Goal: Transaction & Acquisition: Purchase product/service

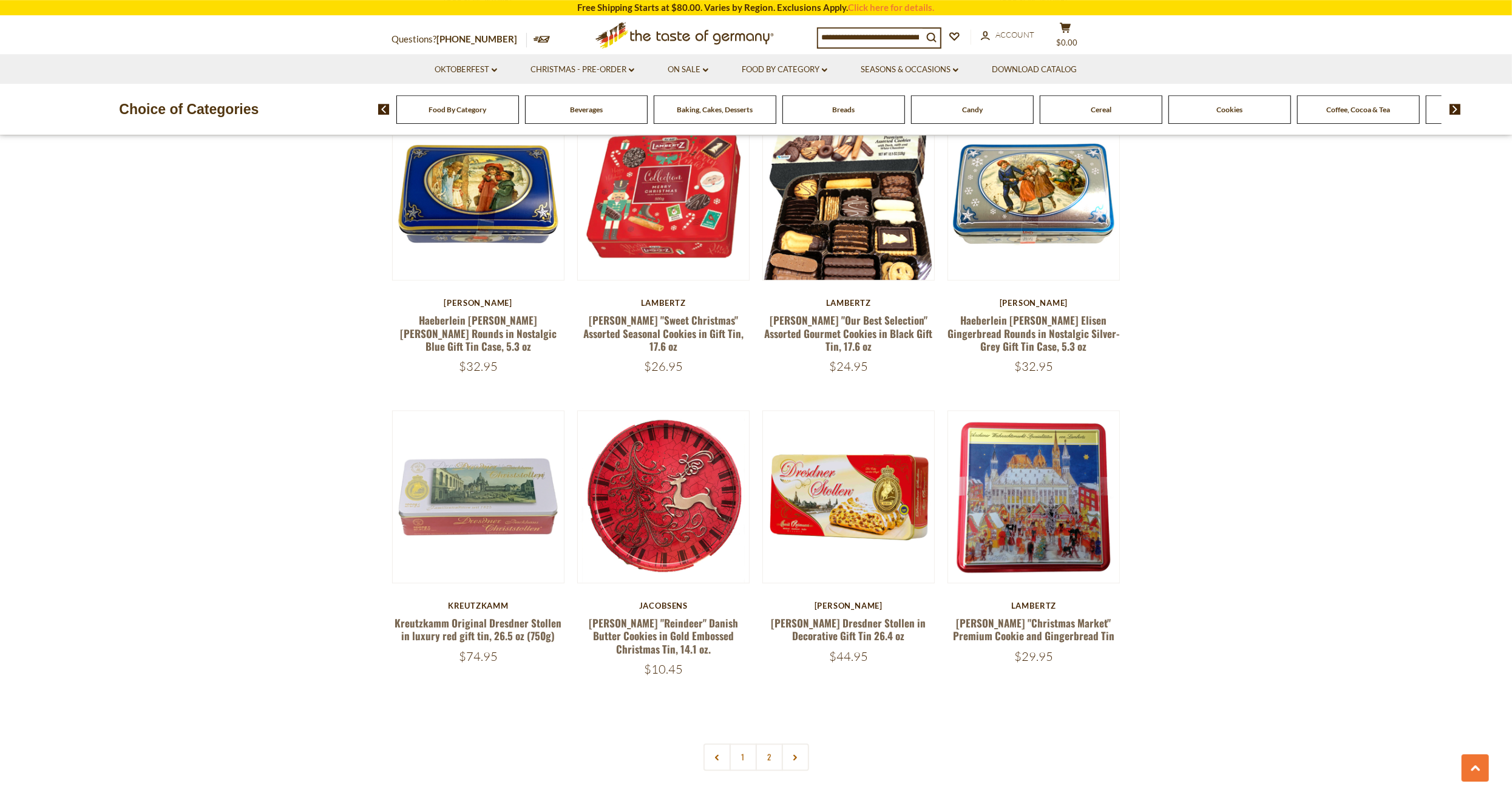
scroll to position [2398, 0]
click at [768, 742] on link "2" at bounding box center [768, 755] width 27 height 27
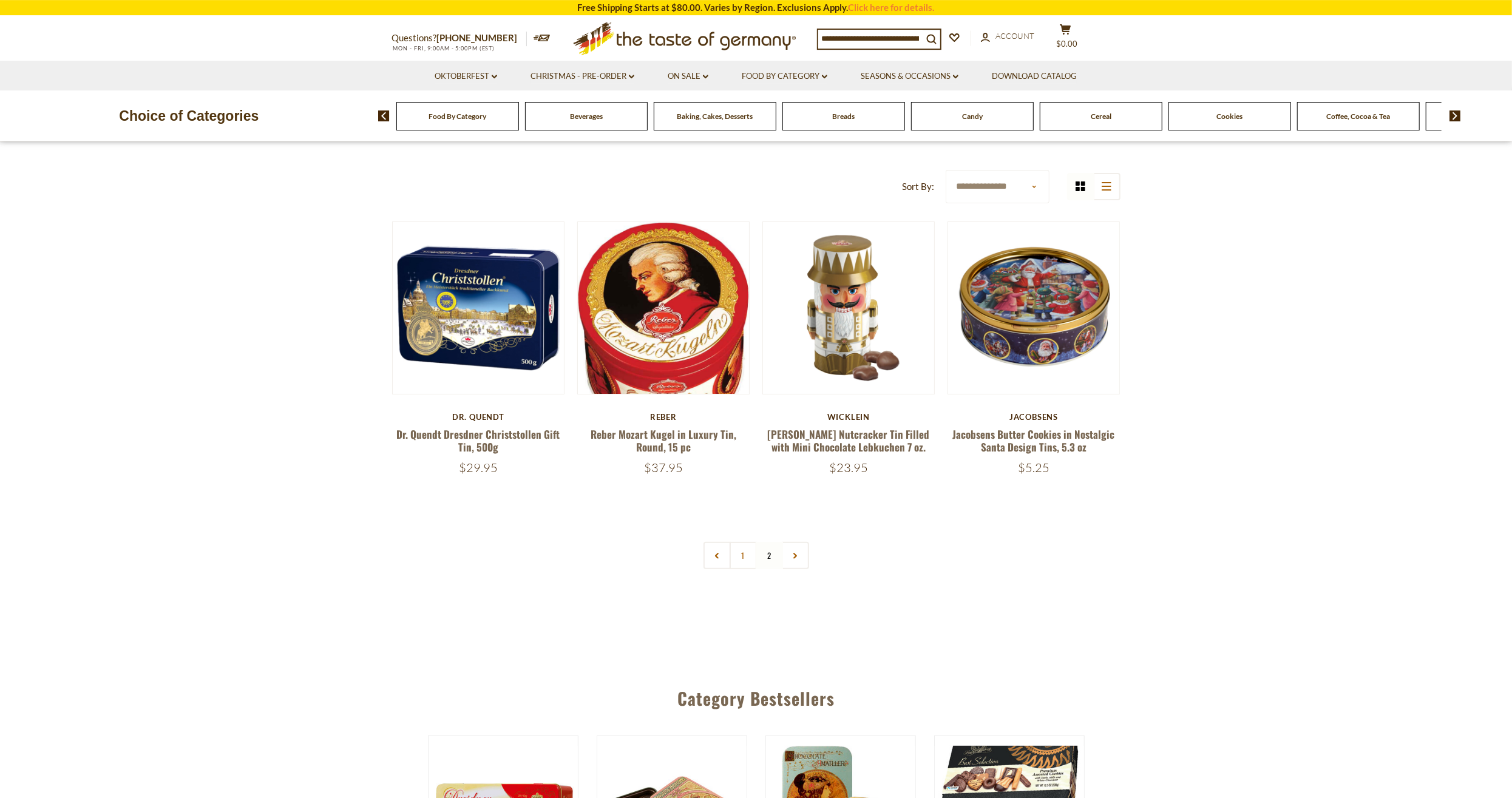
scroll to position [31, 0]
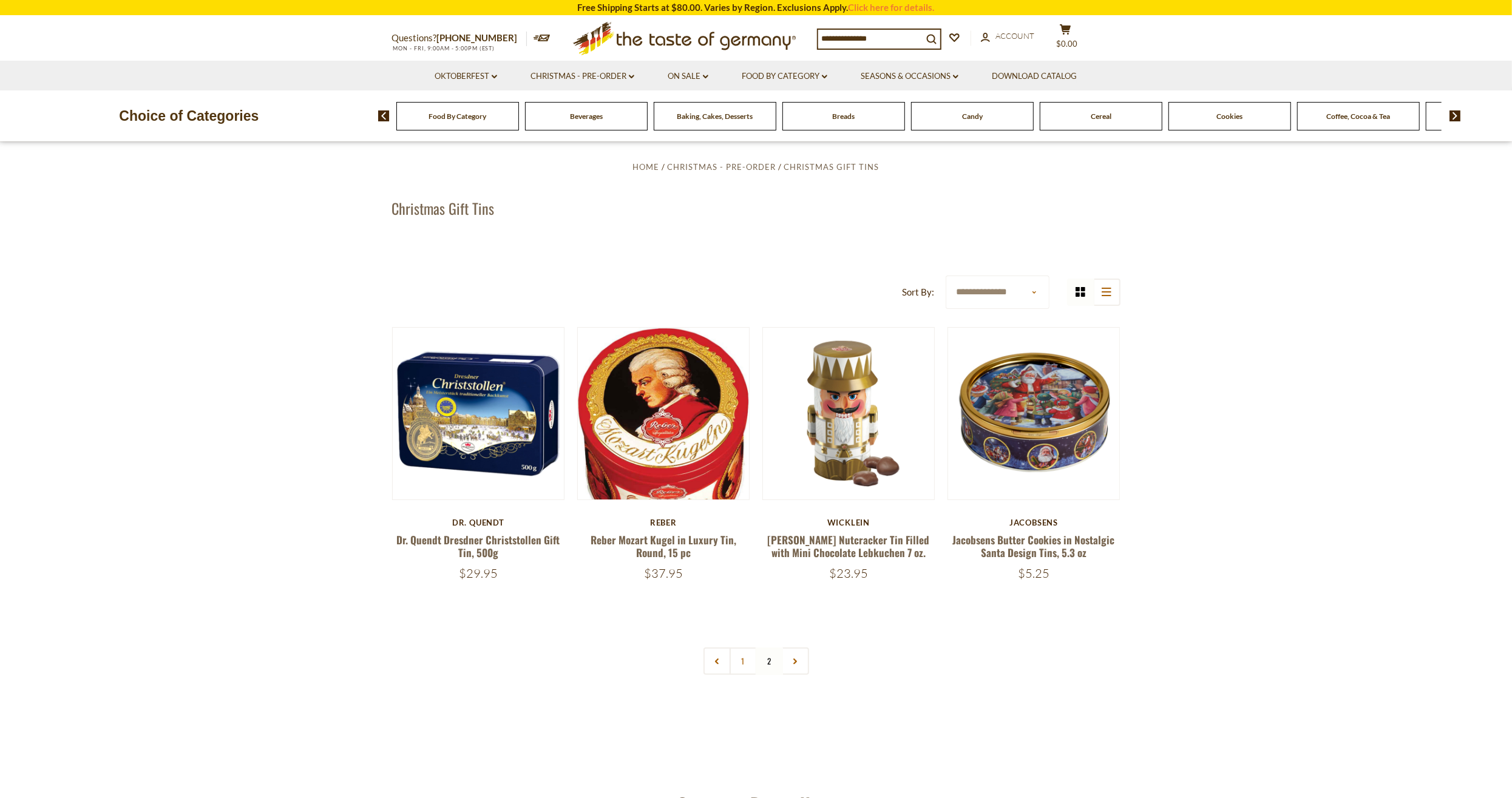
click at [860, 32] on input at bounding box center [869, 38] width 105 height 17
type input "***"
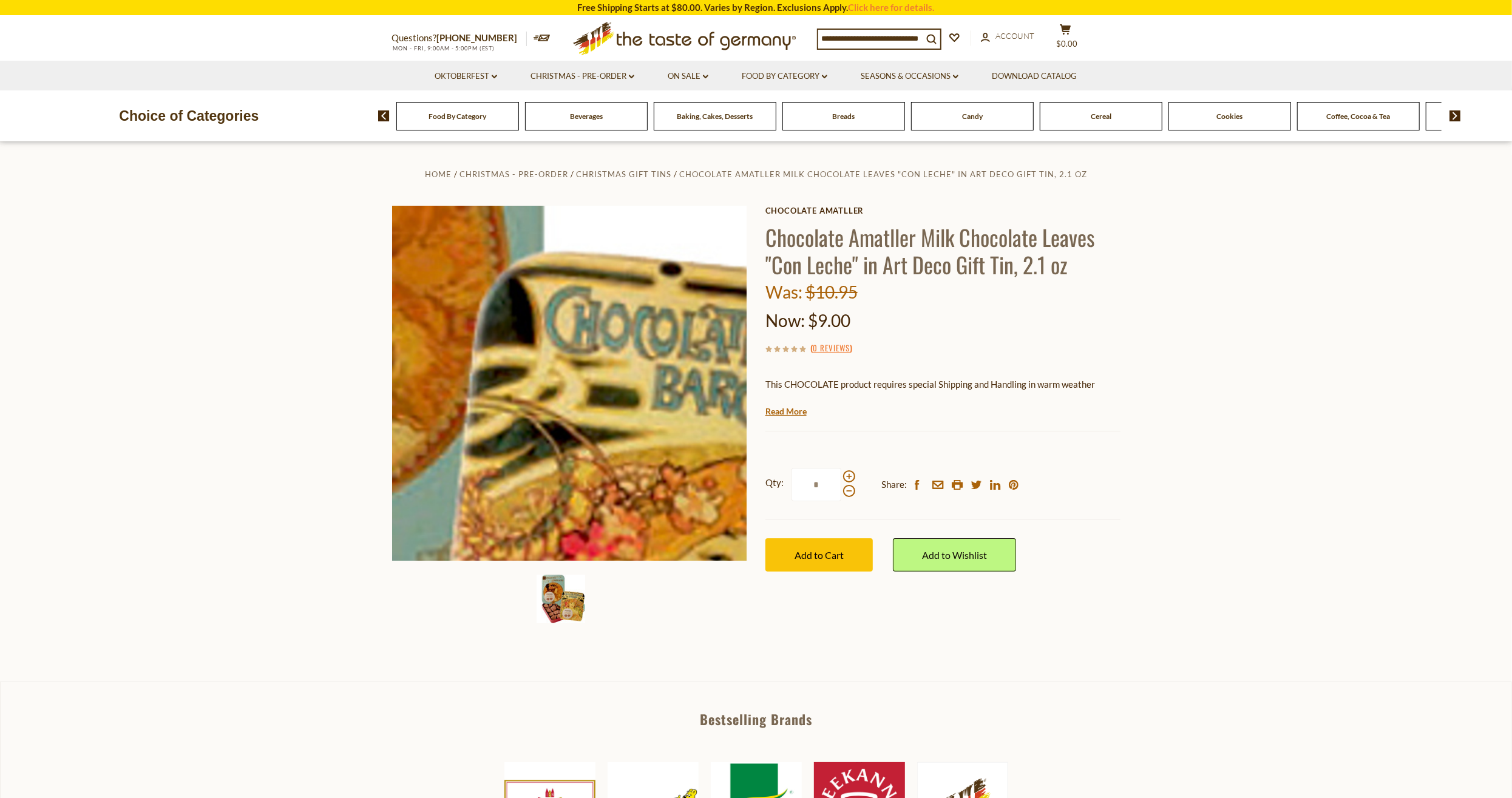
click at [619, 357] on img at bounding box center [569, 382] width 355 height 355
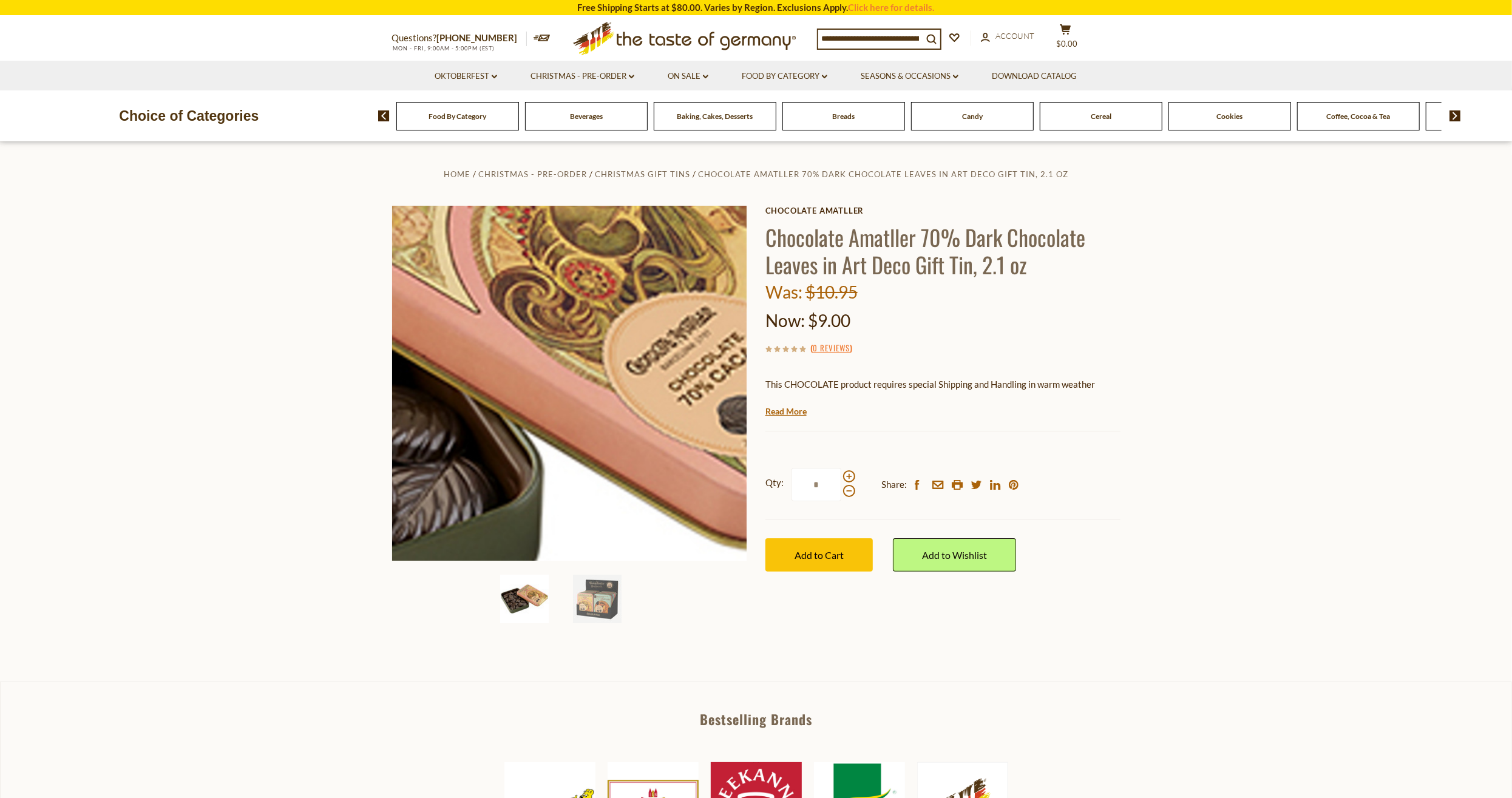
click at [628, 393] on img at bounding box center [569, 382] width 355 height 355
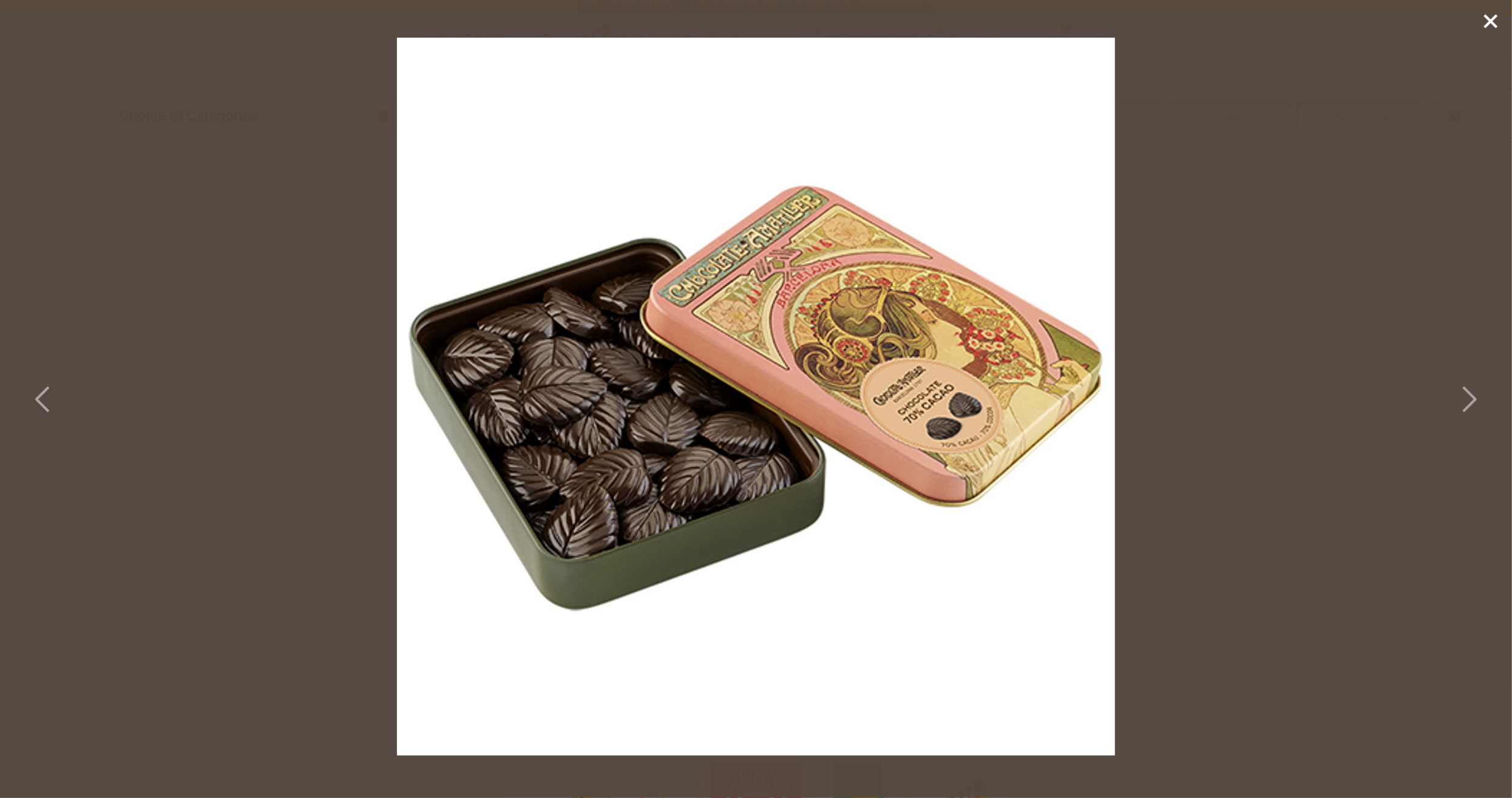
click at [1463, 395] on icon at bounding box center [1468, 399] width 27 height 36
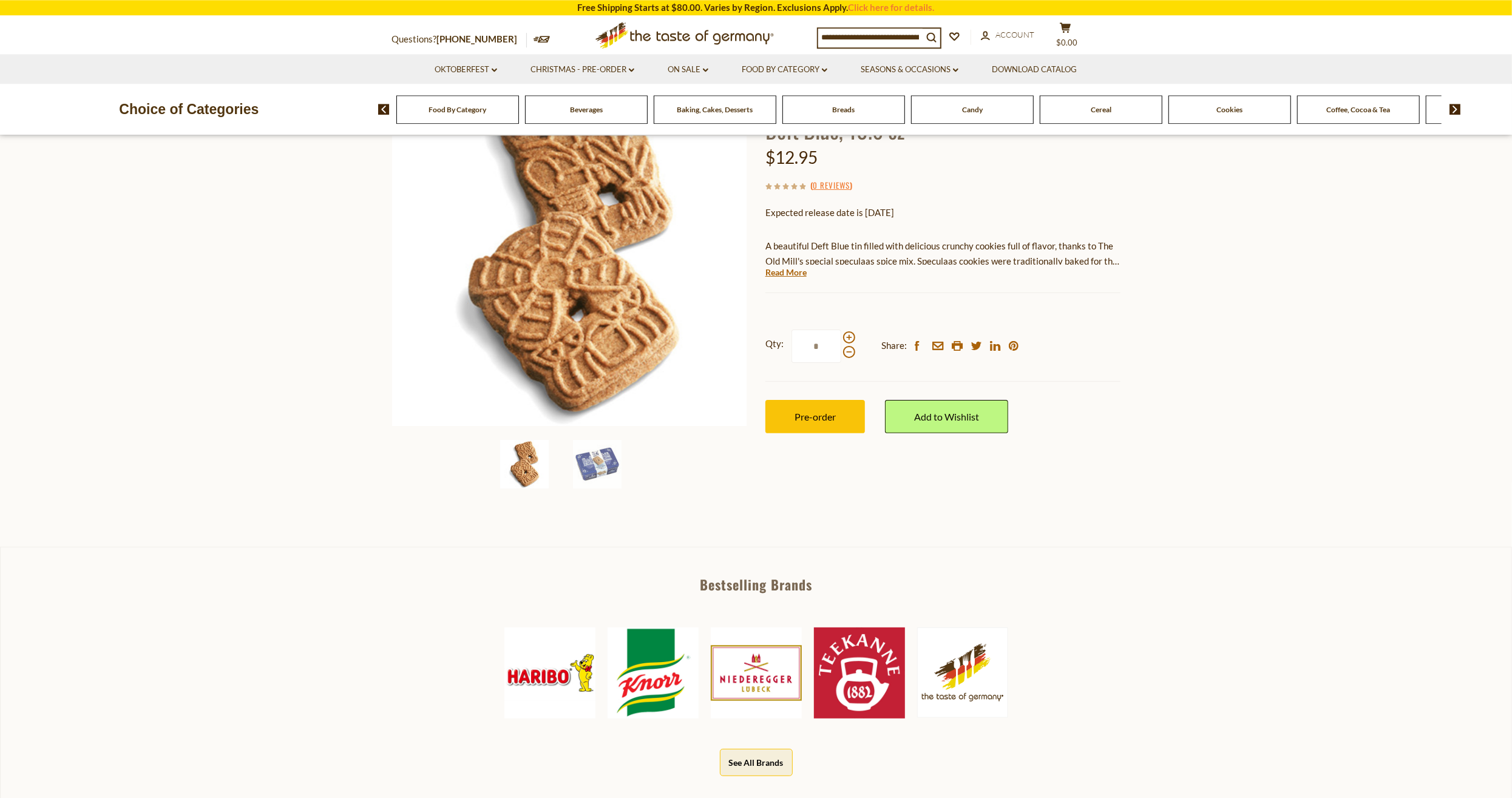
scroll to position [189, 0]
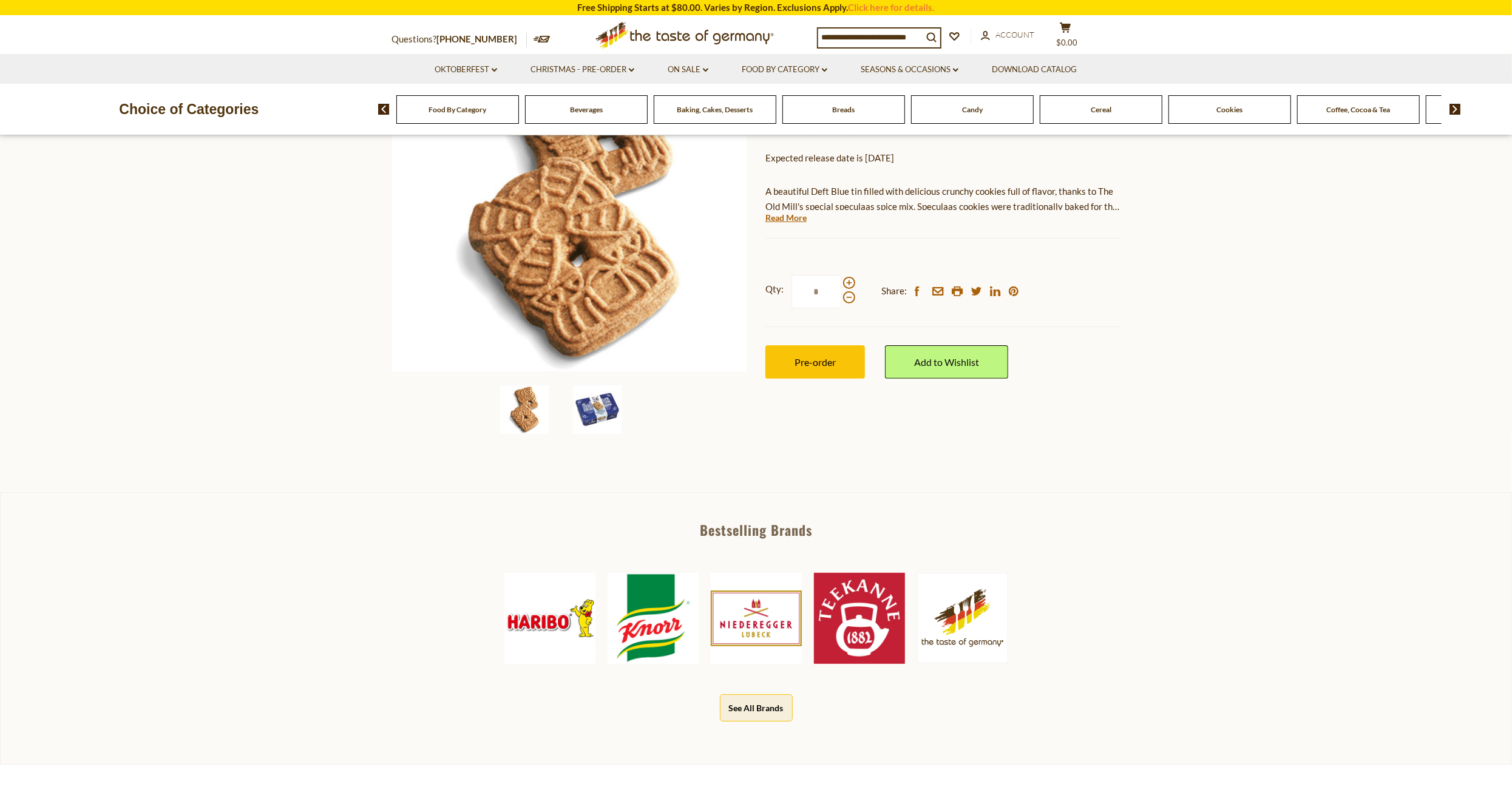
click at [619, 399] on img at bounding box center [597, 409] width 48 height 48
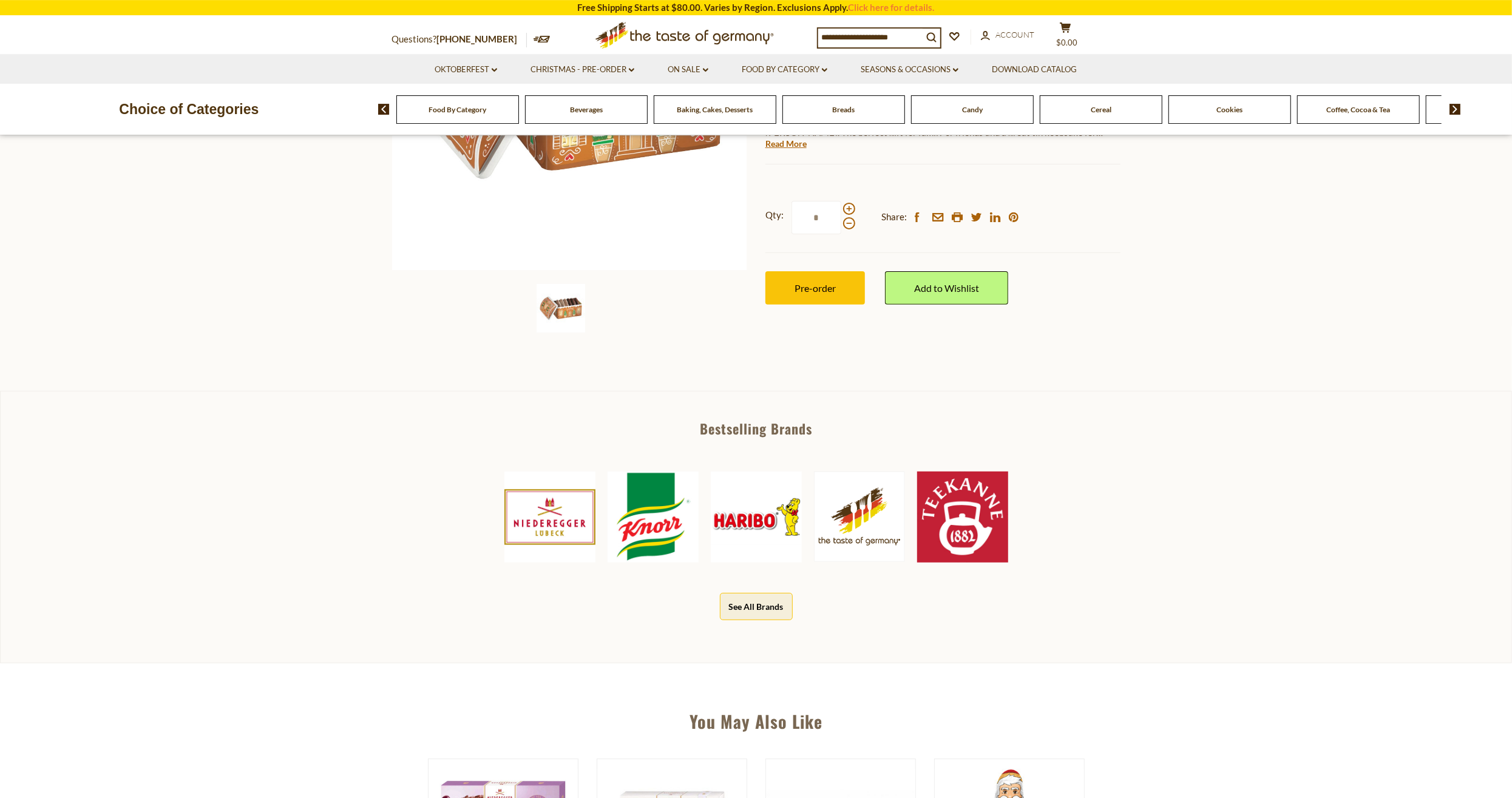
scroll to position [316, 0]
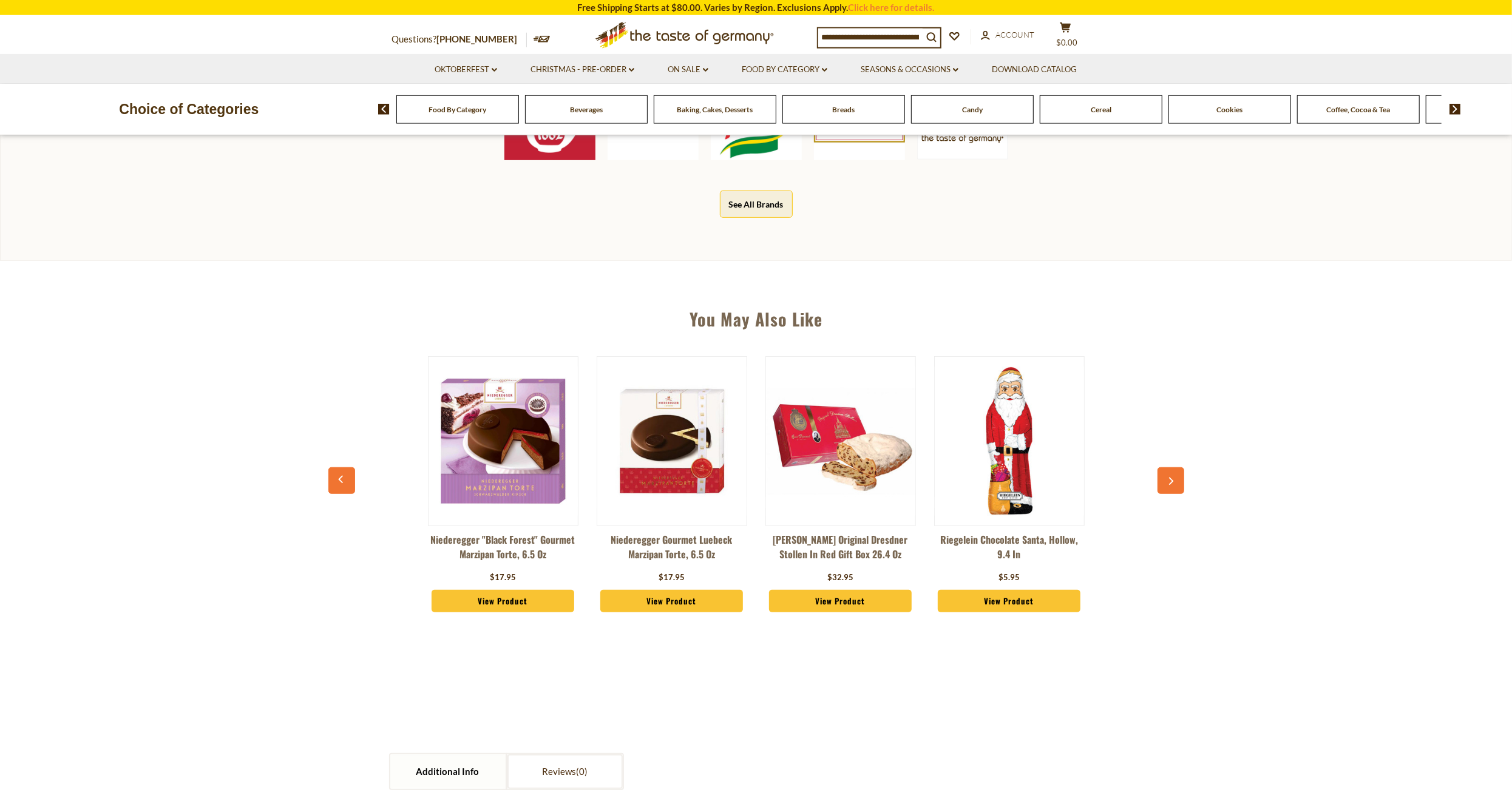
scroll to position [694, 0]
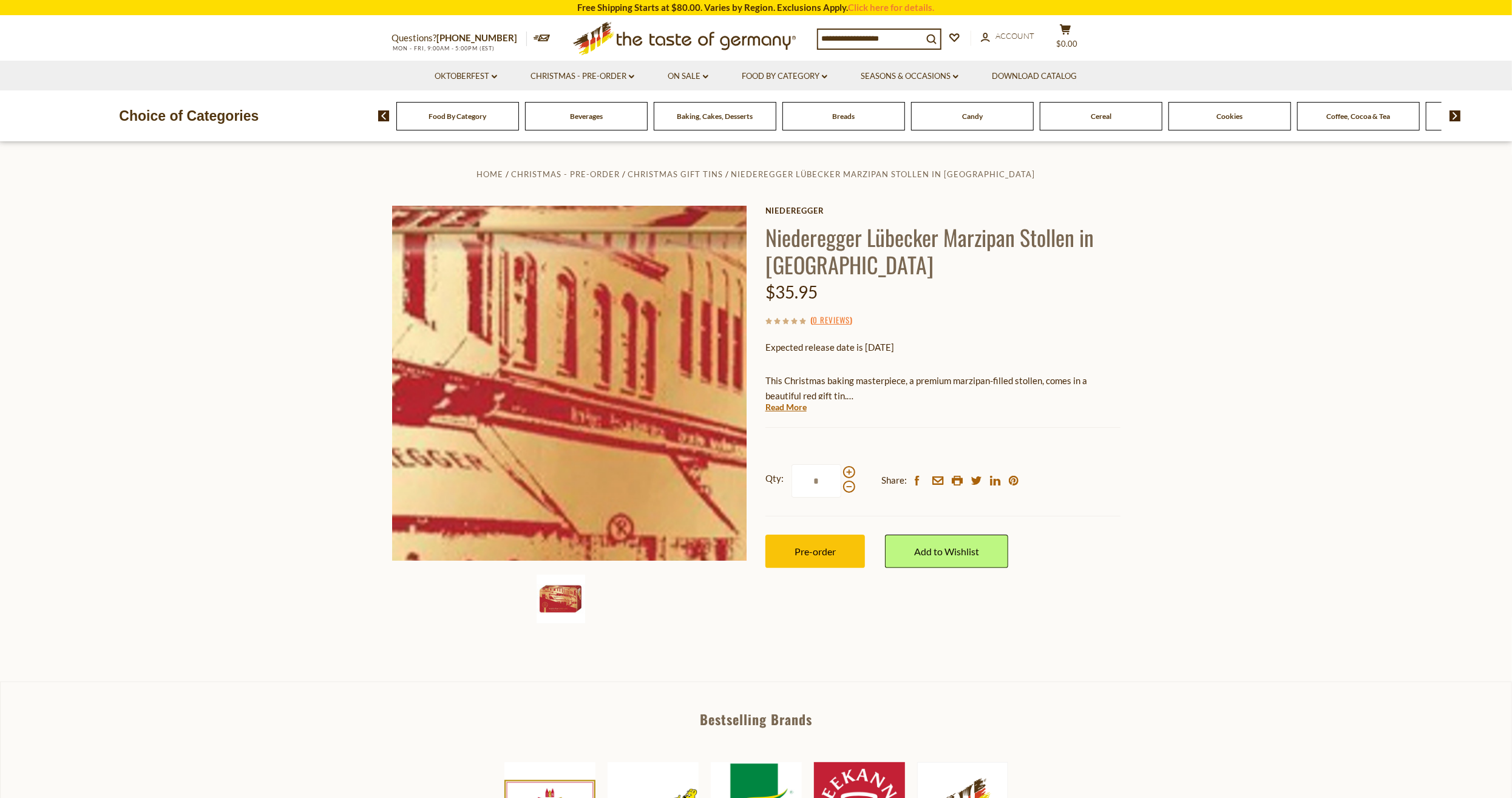
click at [621, 335] on img at bounding box center [569, 382] width 355 height 355
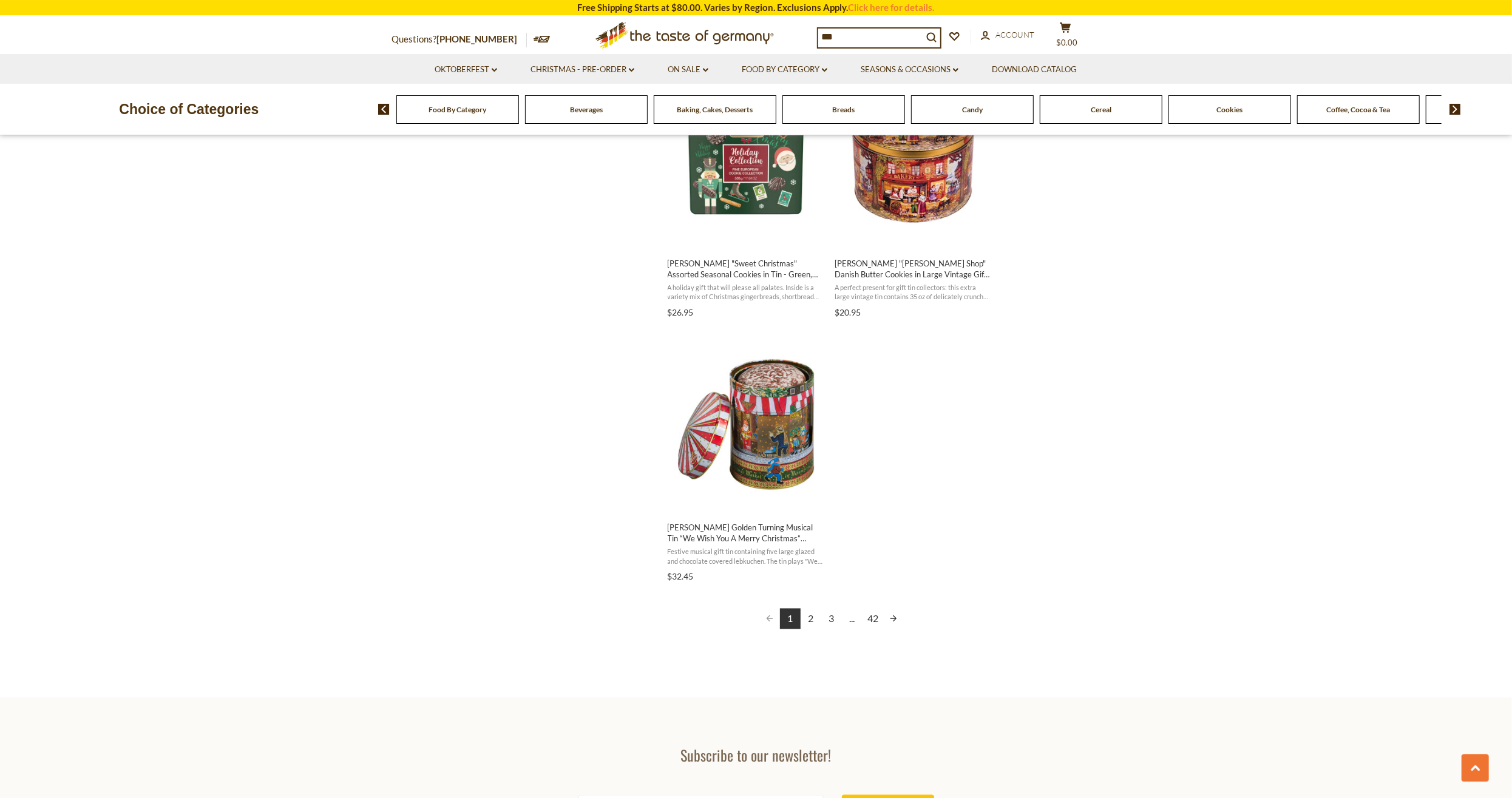
scroll to position [1893, 0]
click at [876, 614] on link "42" at bounding box center [872, 617] width 20 height 20
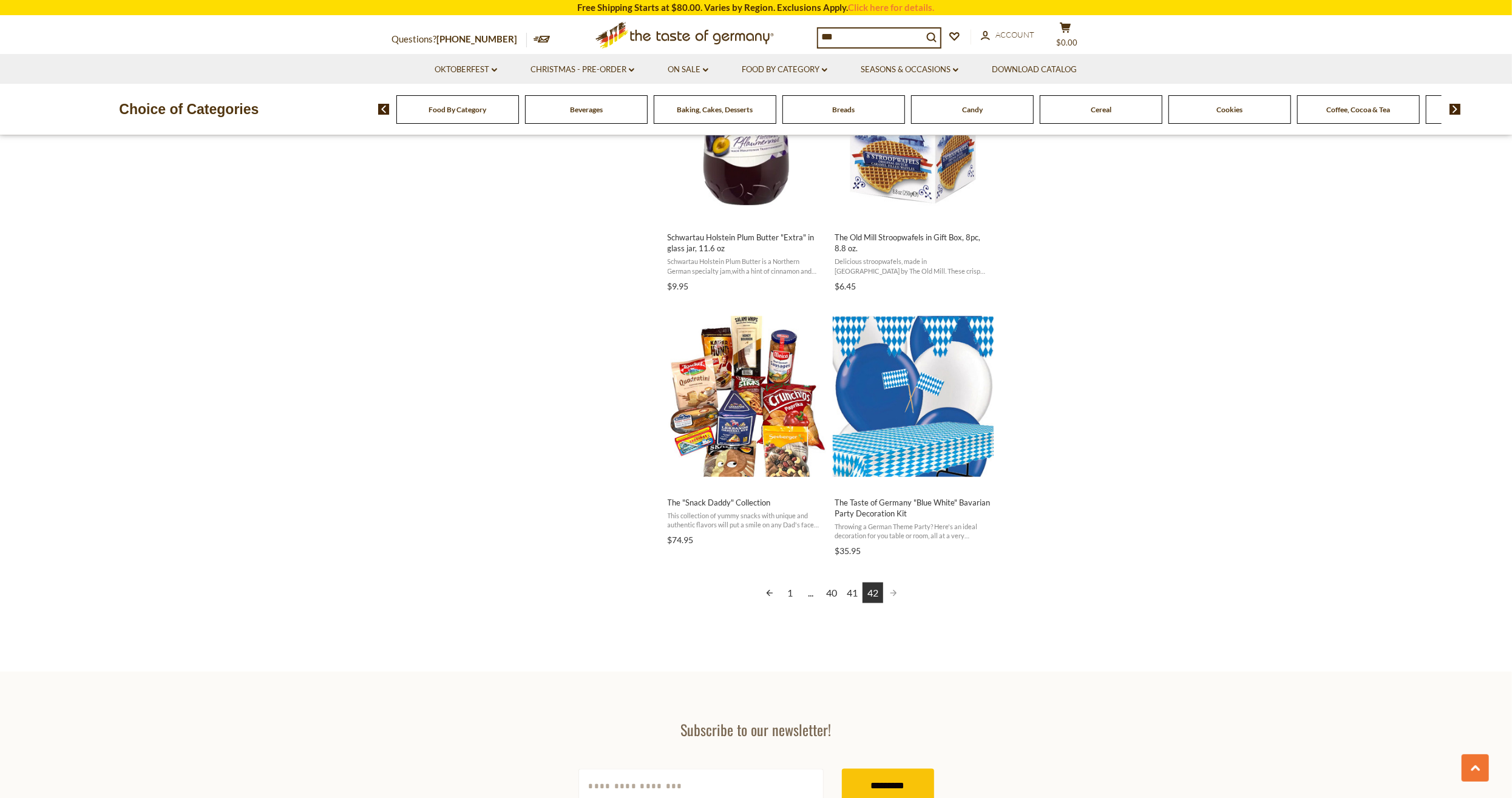
scroll to position [1703, 0]
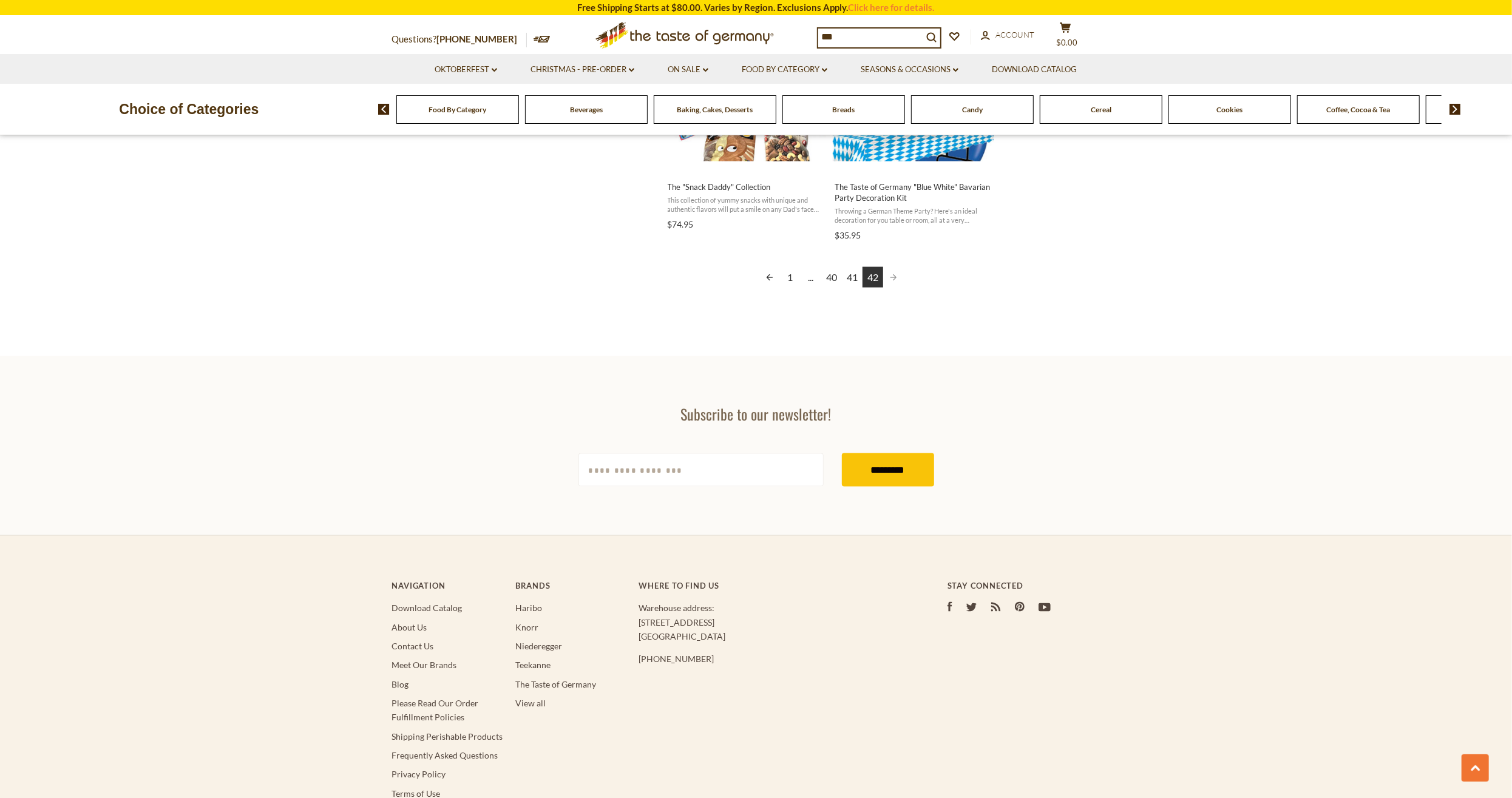
click at [792, 279] on link "1" at bounding box center [790, 277] width 20 height 20
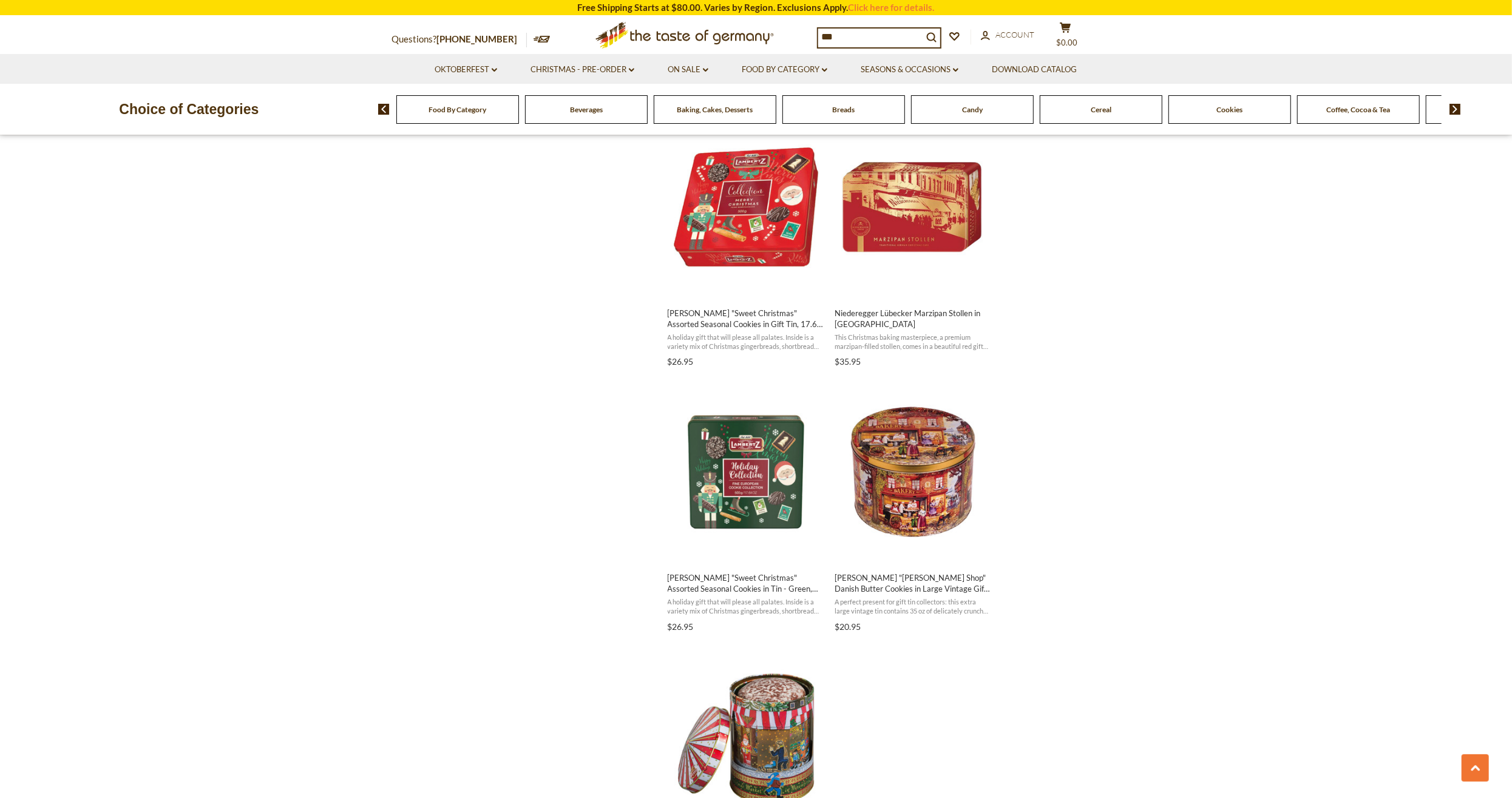
scroll to position [1893, 0]
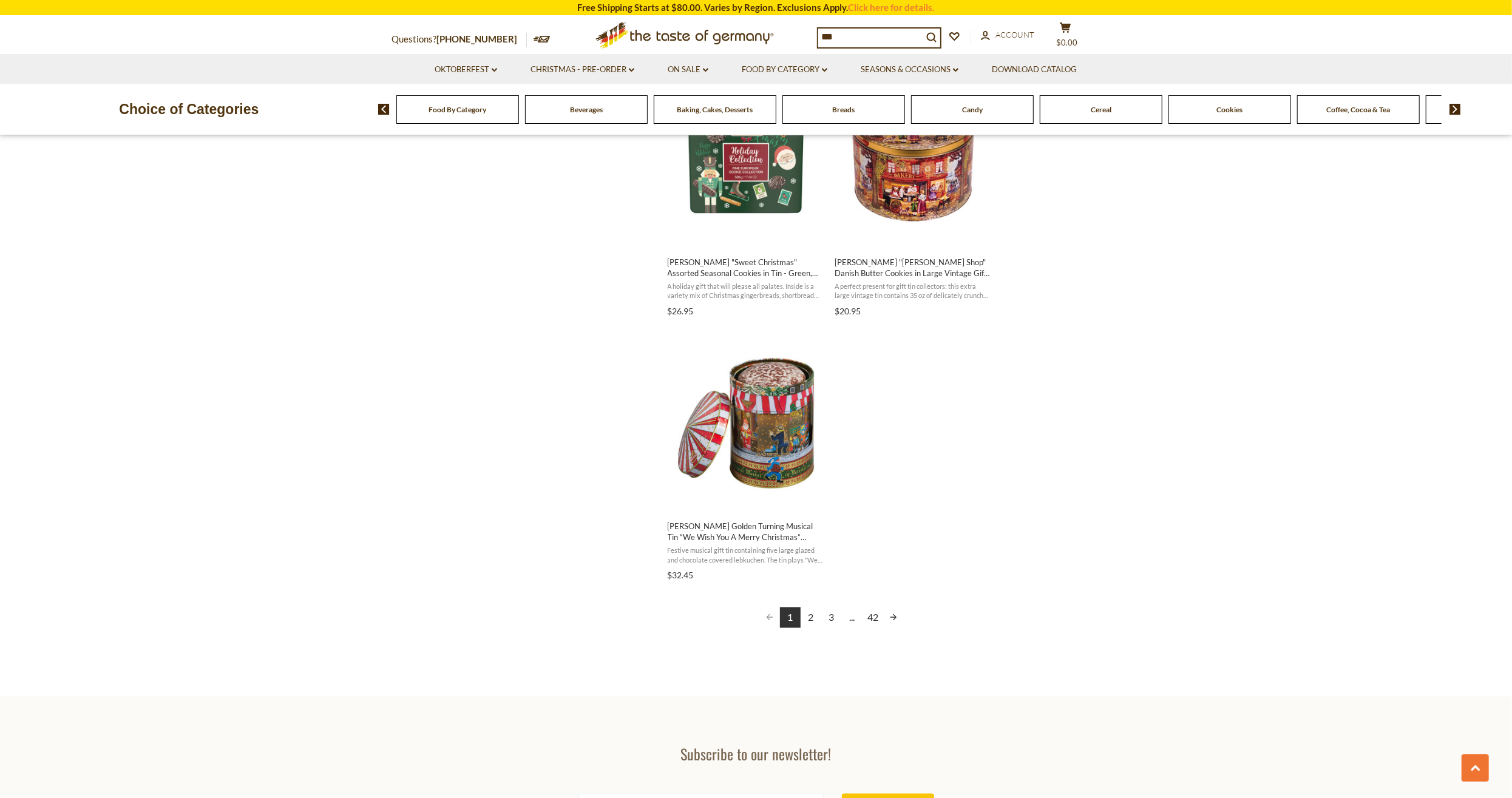
click at [811, 616] on link "2" at bounding box center [810, 617] width 20 height 20
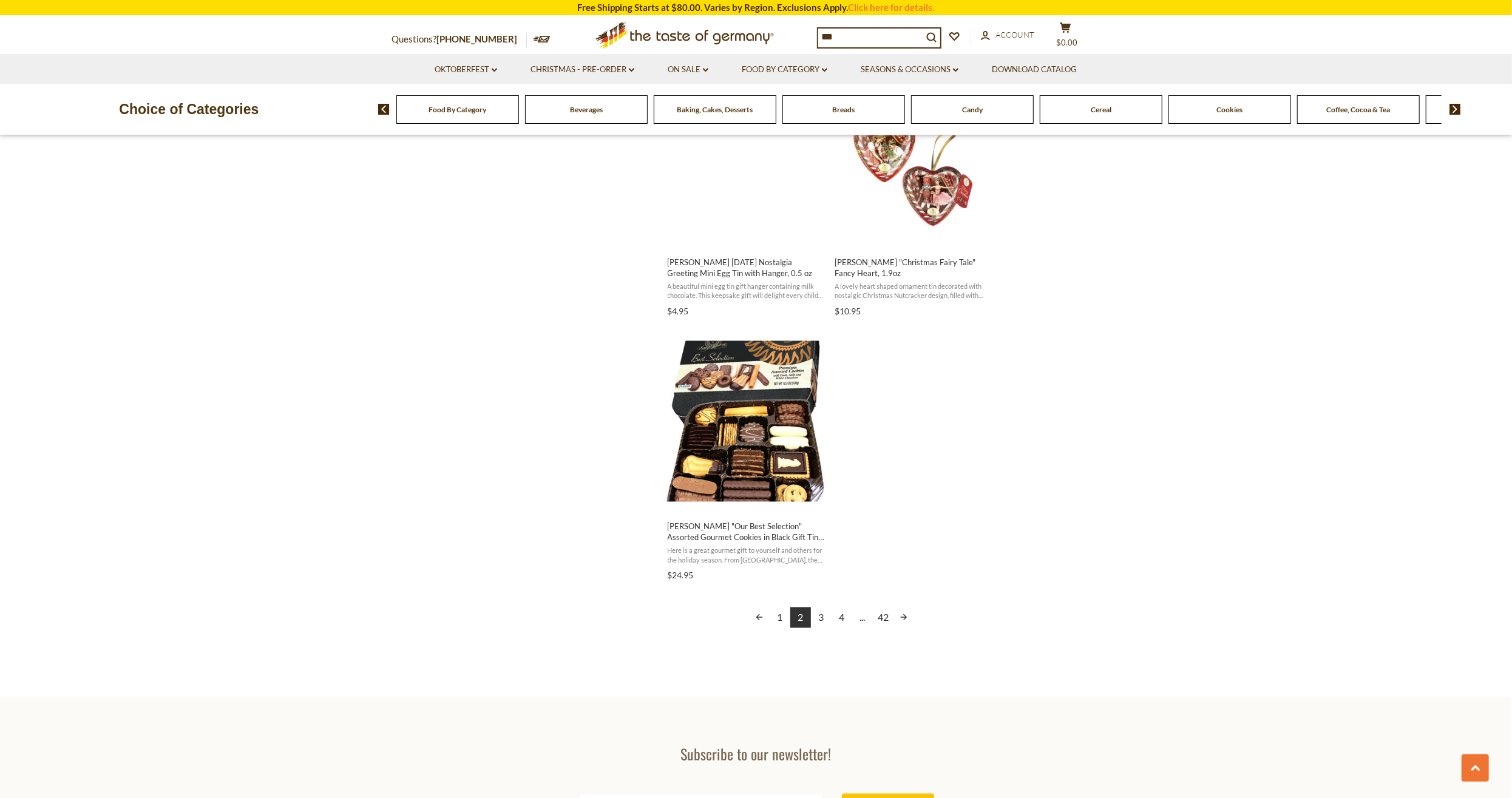
scroll to position [1956, 0]
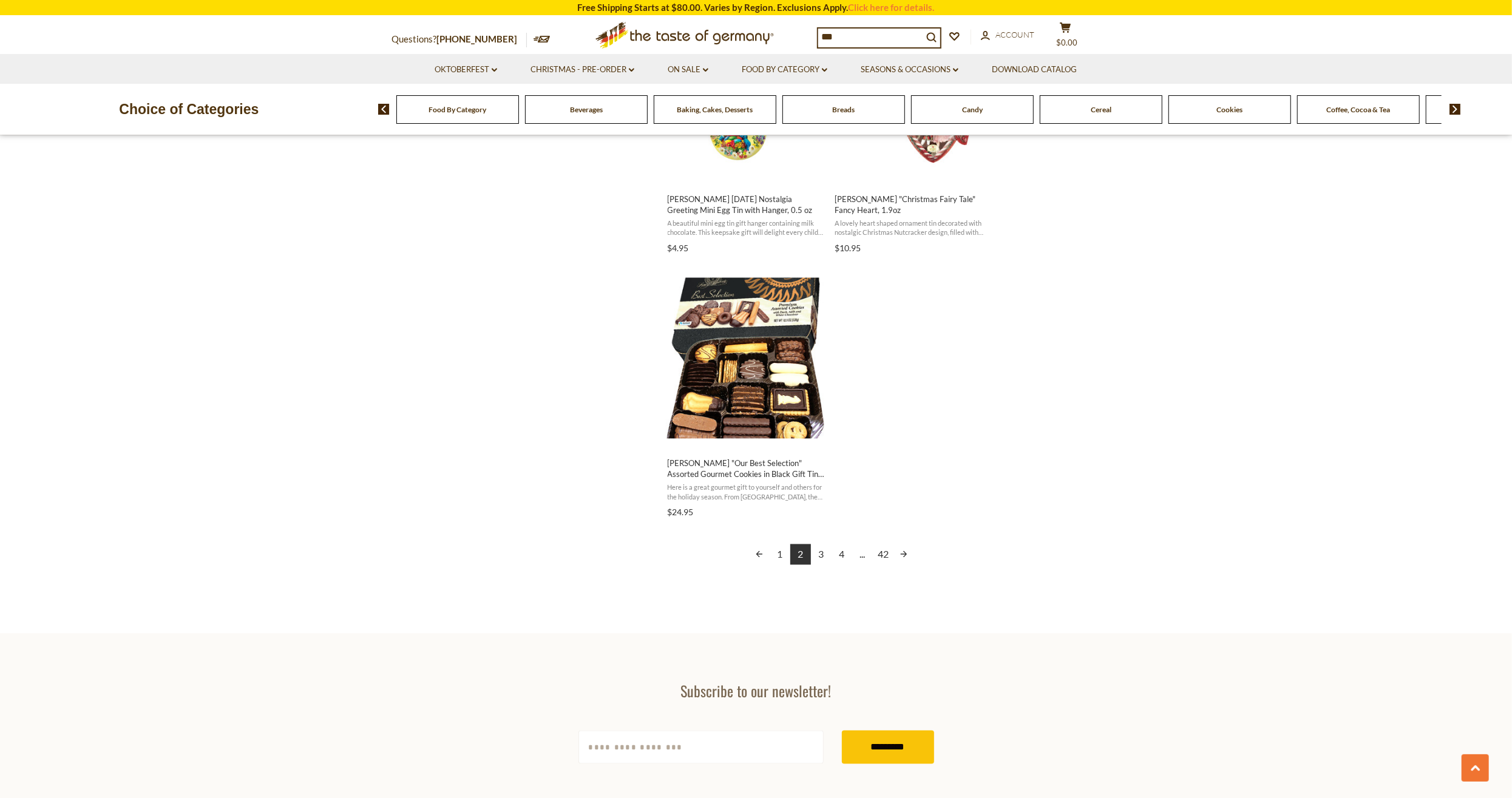
click at [823, 555] on link "3" at bounding box center [821, 555] width 20 height 20
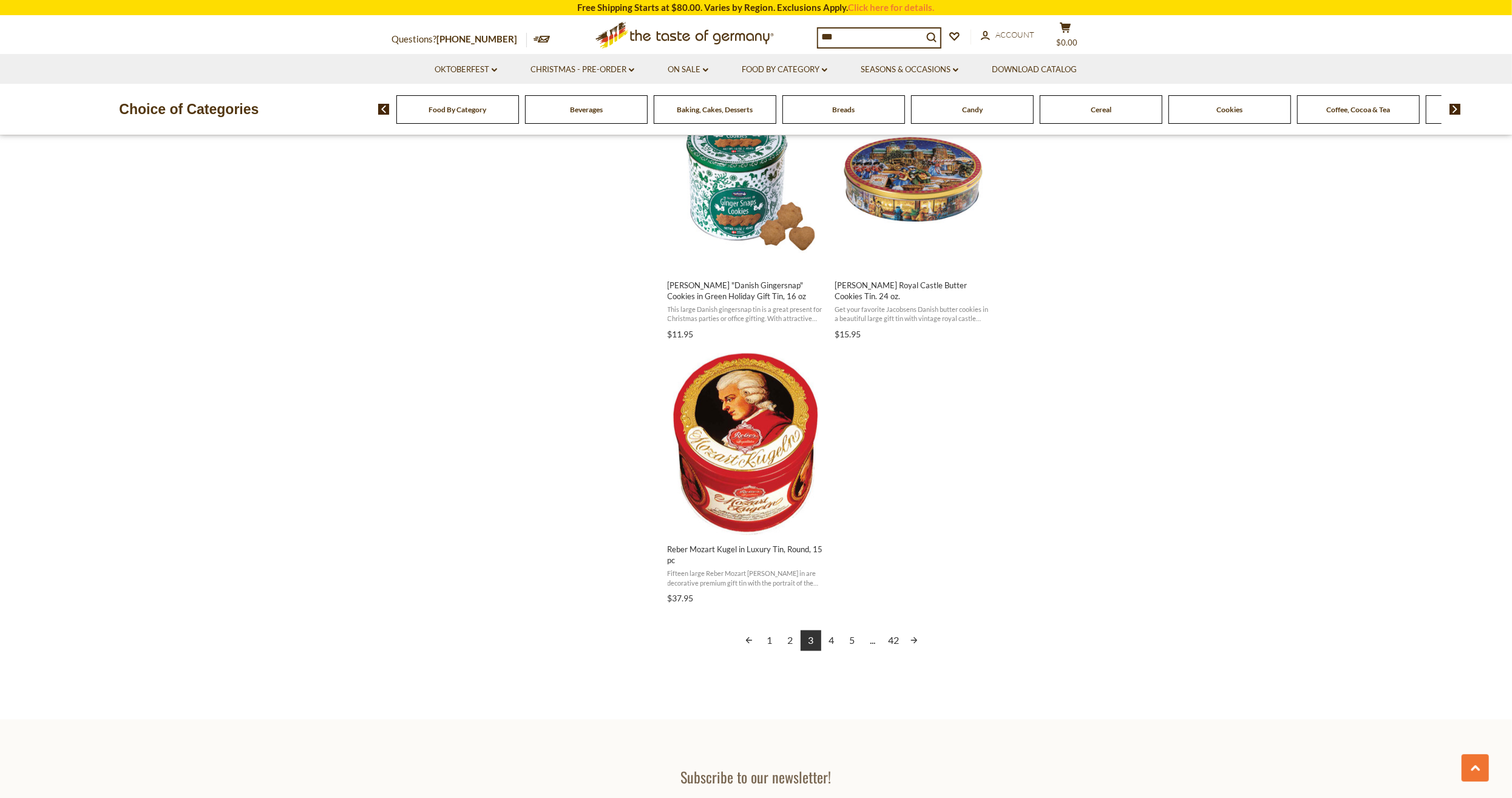
scroll to position [1893, 0]
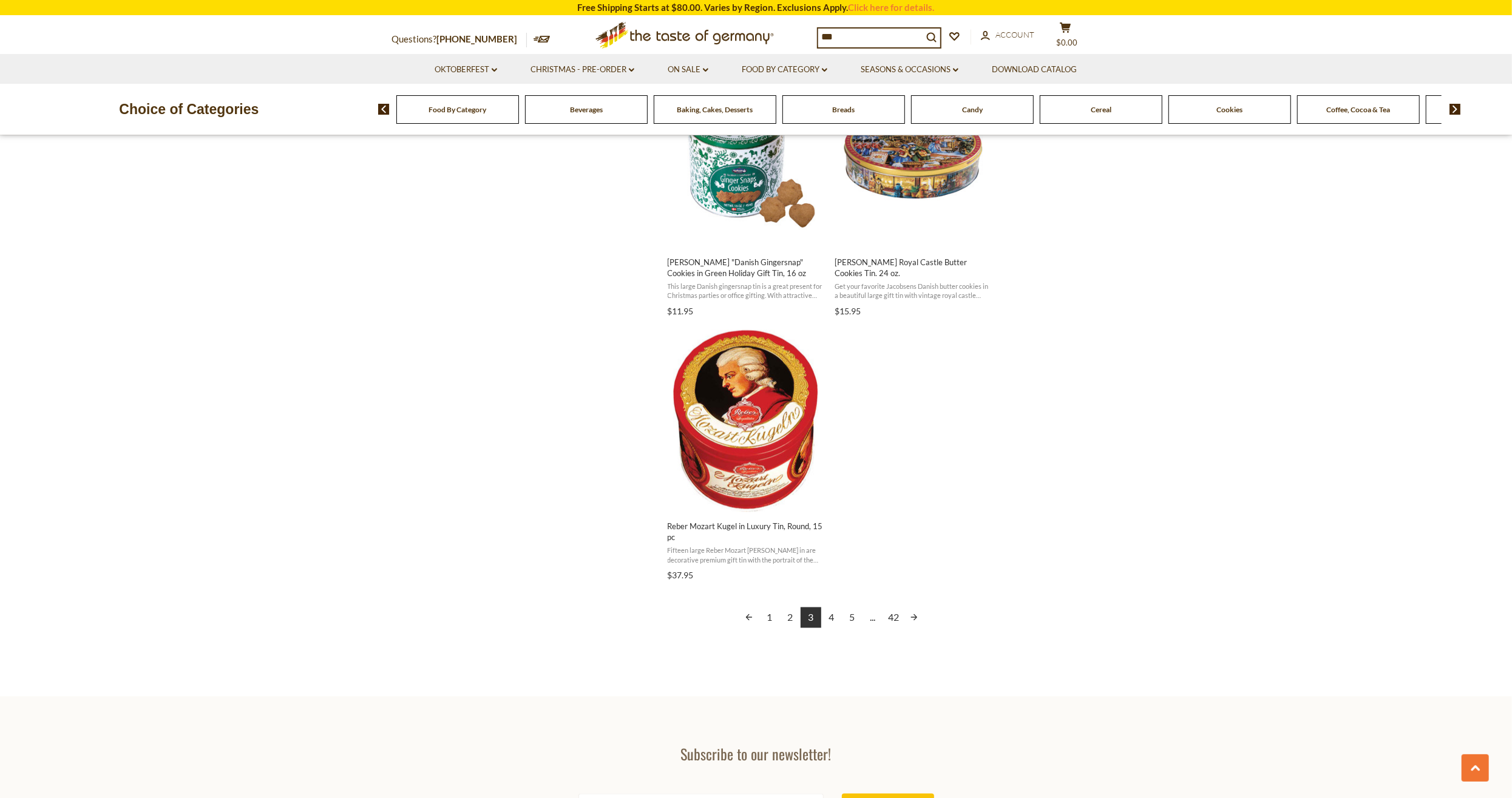
click at [836, 620] on link "4" at bounding box center [831, 617] width 20 height 20
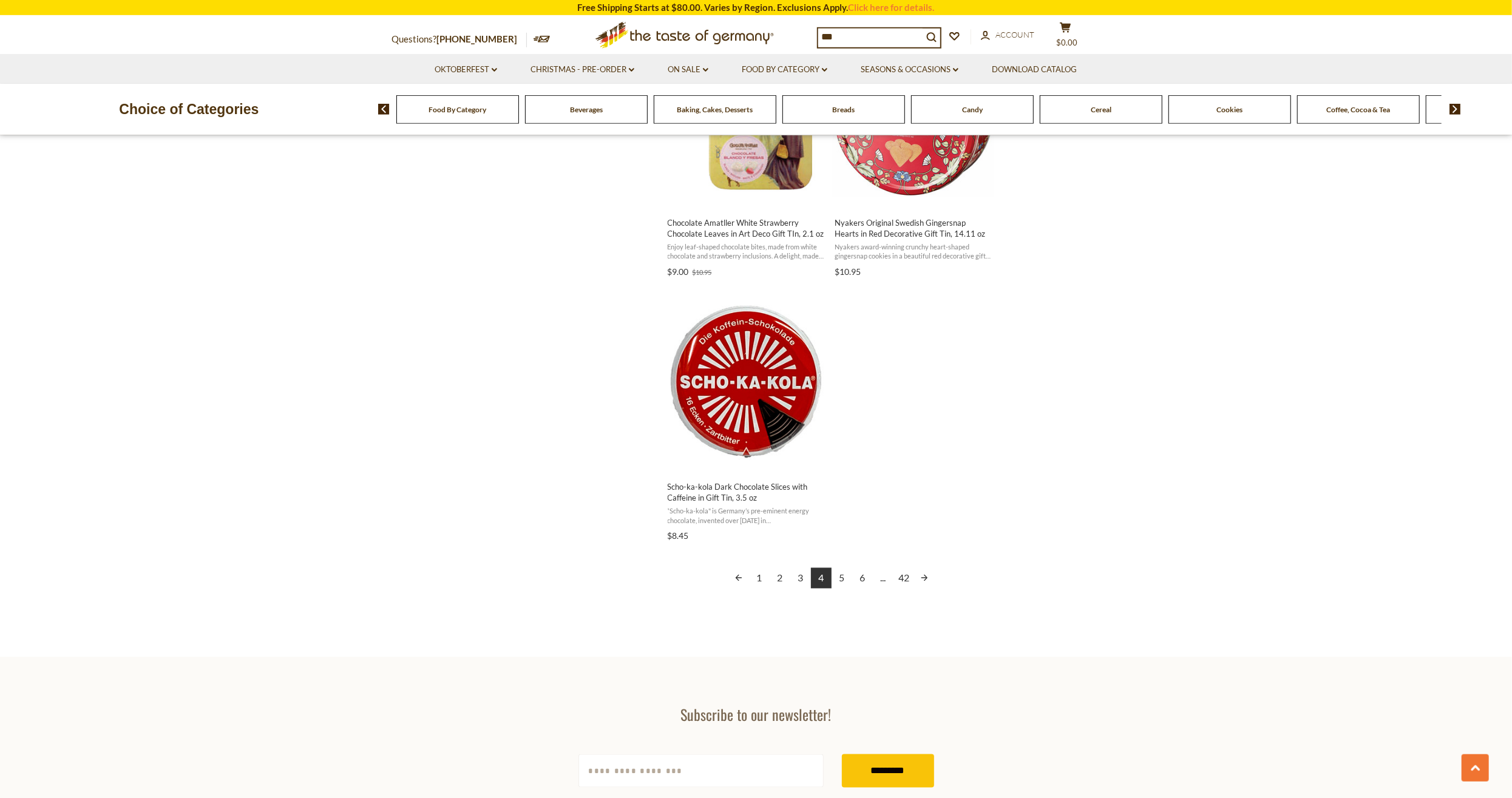
scroll to position [1956, 0]
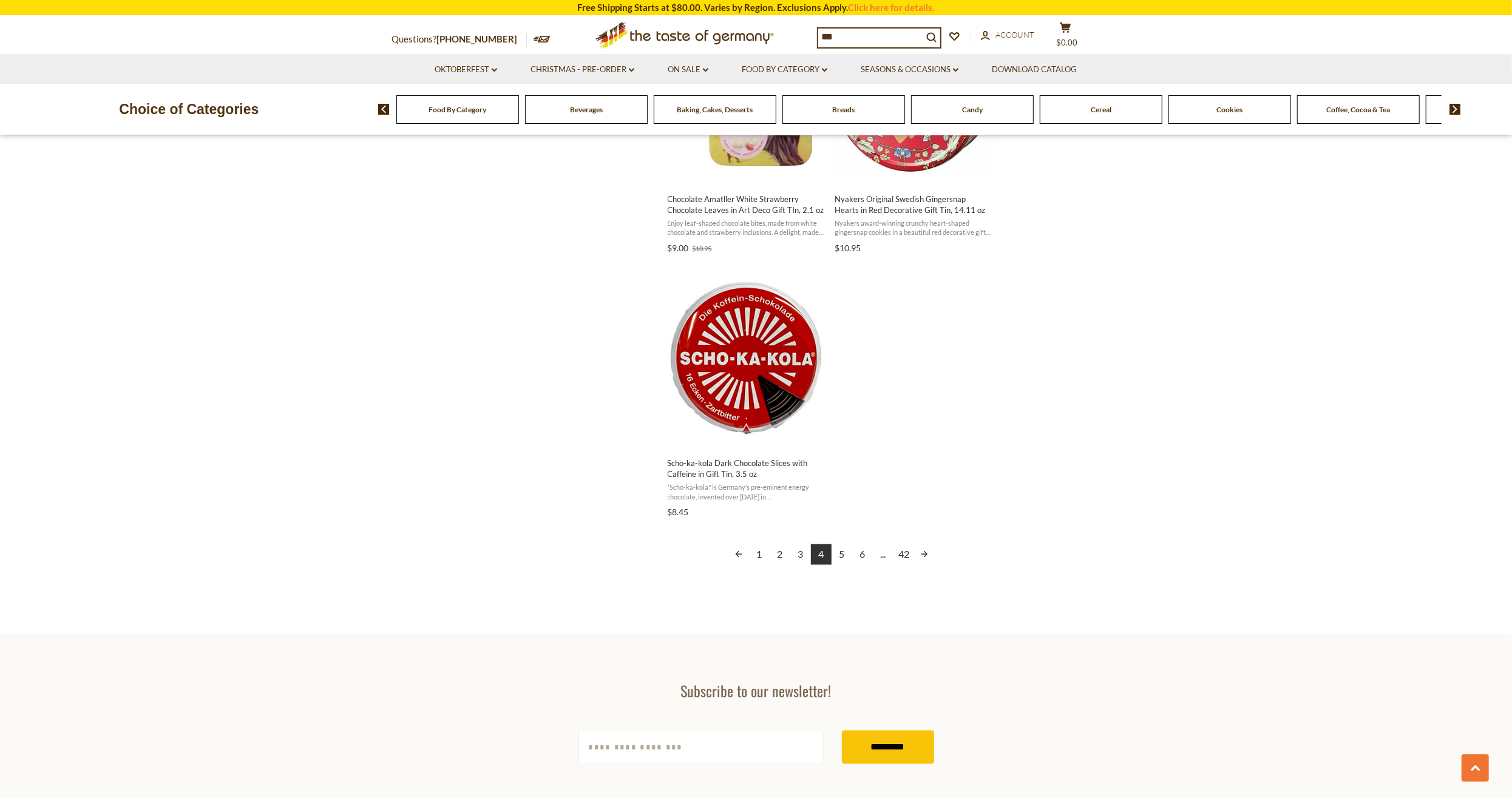
click at [928, 555] on link "Next page" at bounding box center [924, 555] width 20 height 20
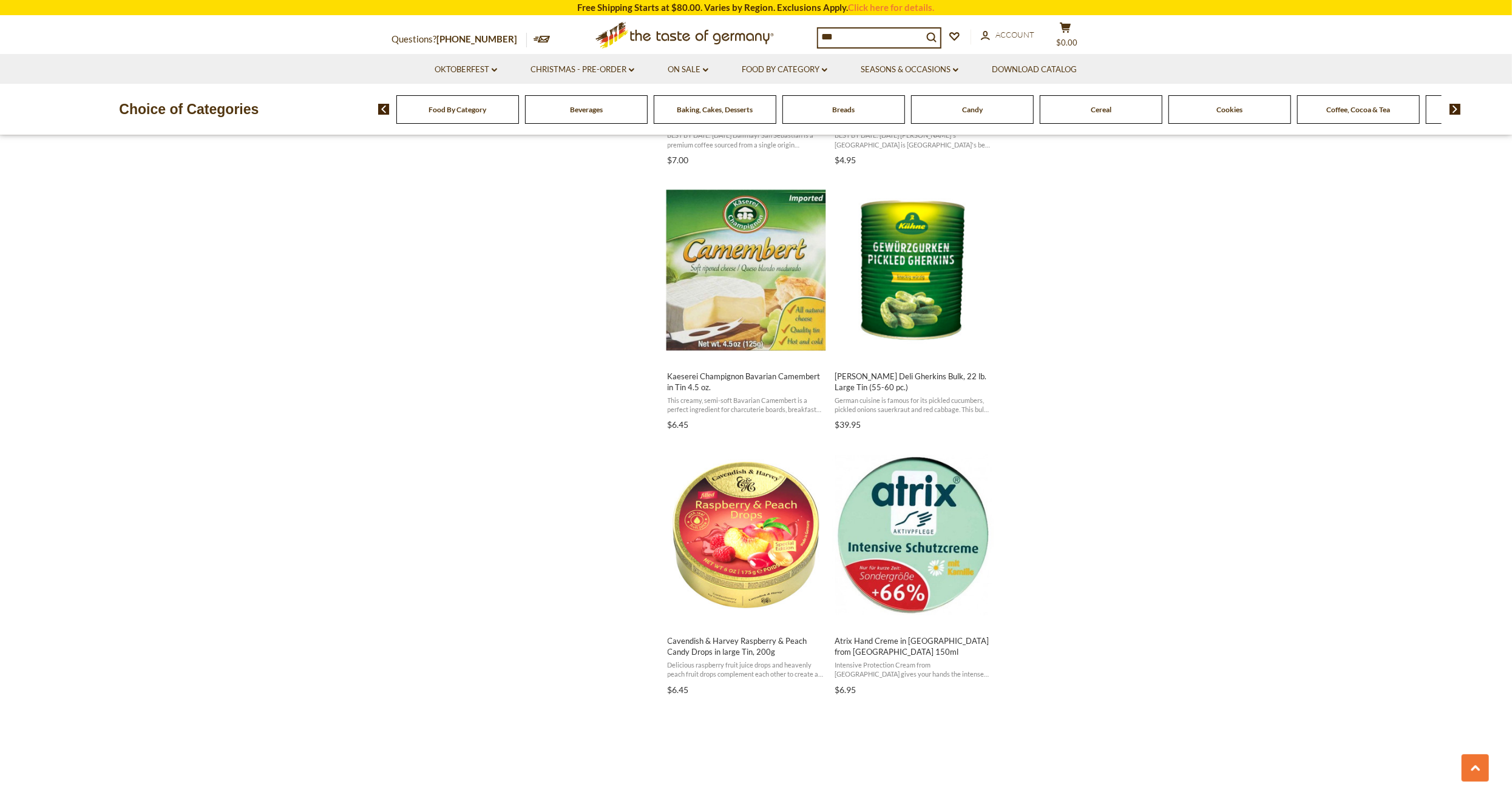
scroll to position [1830, 0]
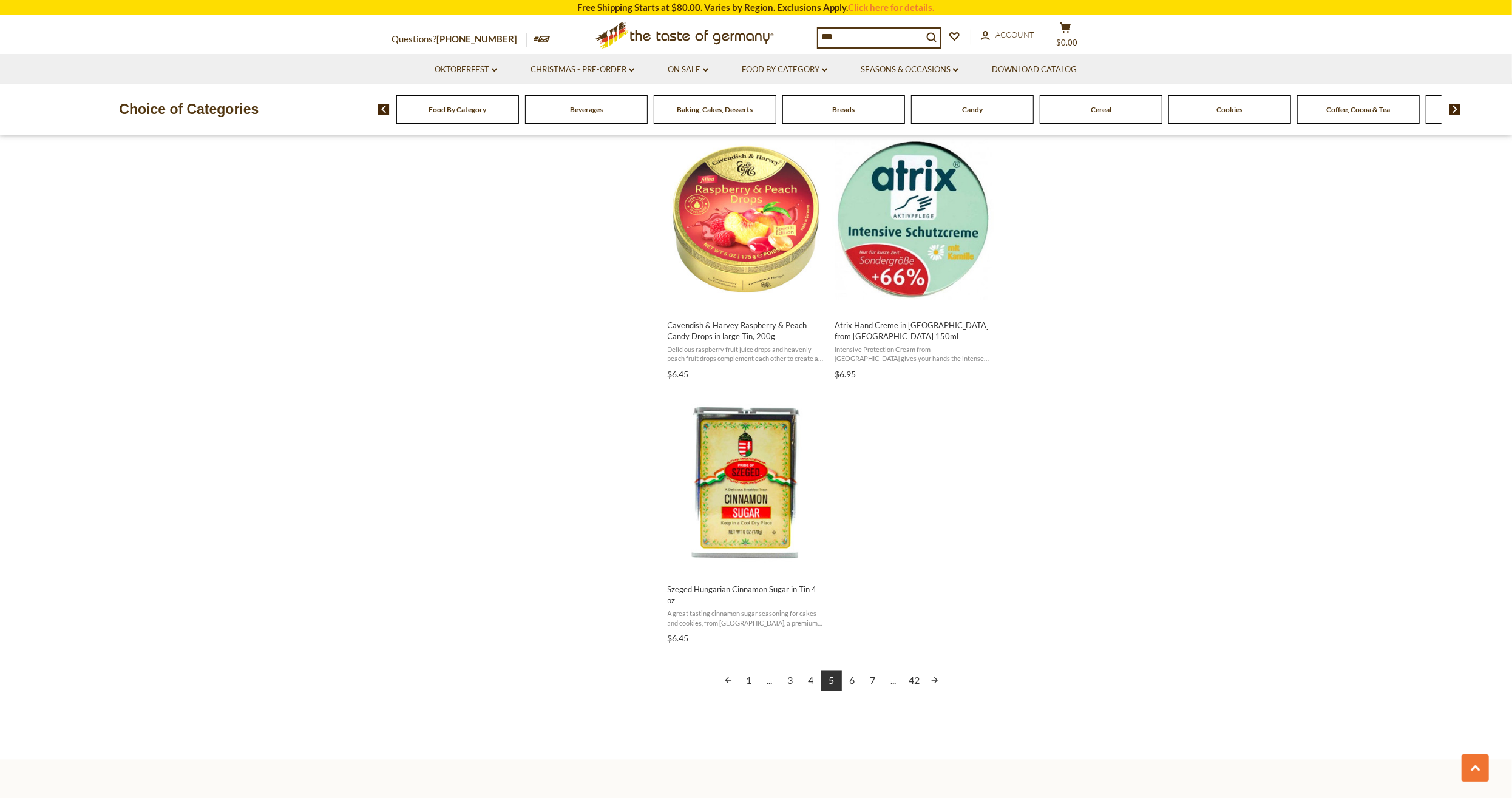
click at [936, 670] on link "Next page" at bounding box center [934, 680] width 20 height 20
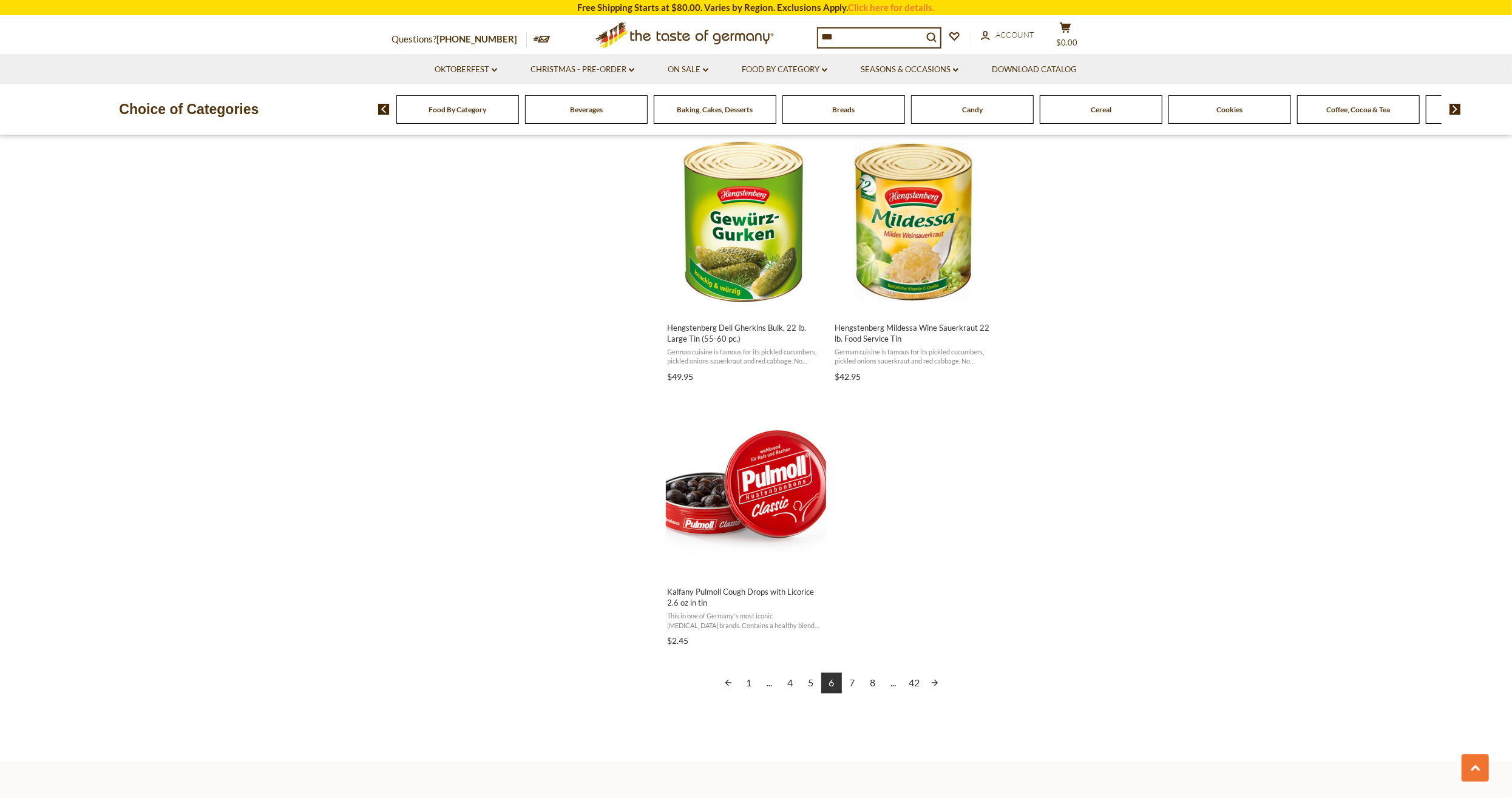
scroll to position [1830, 0]
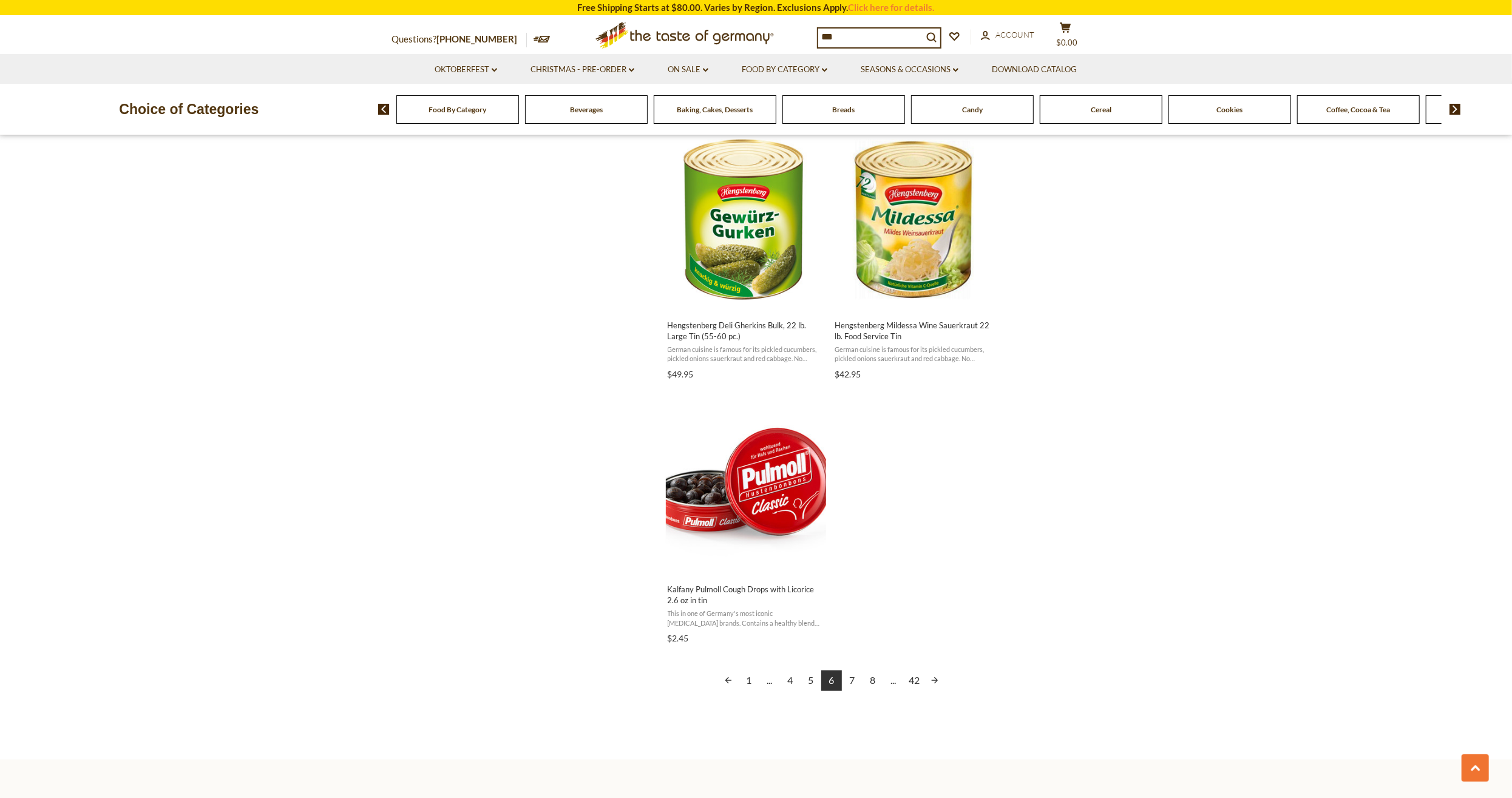
click at [932, 674] on link "Next page" at bounding box center [934, 680] width 20 height 20
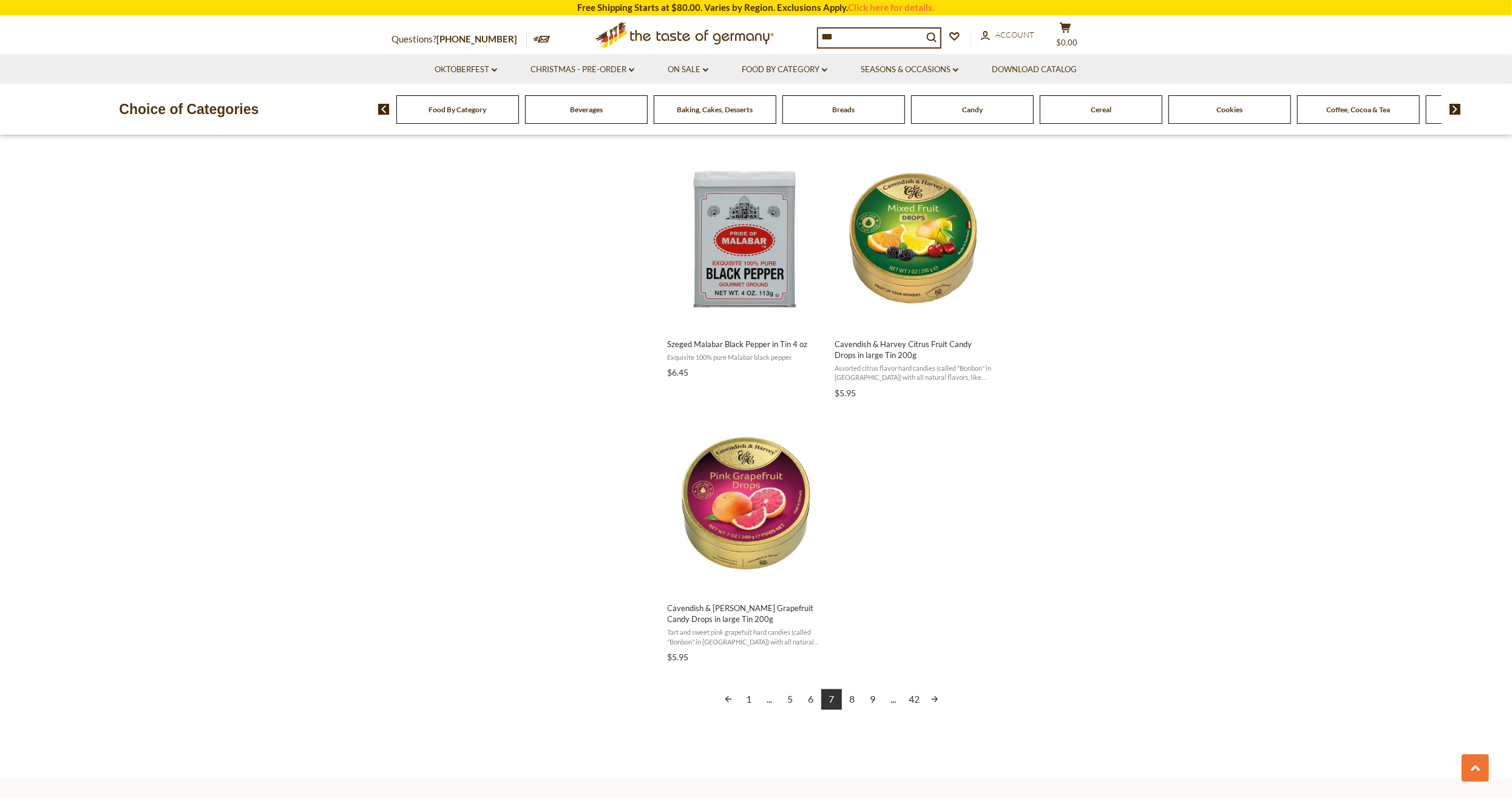
scroll to position [1830, 0]
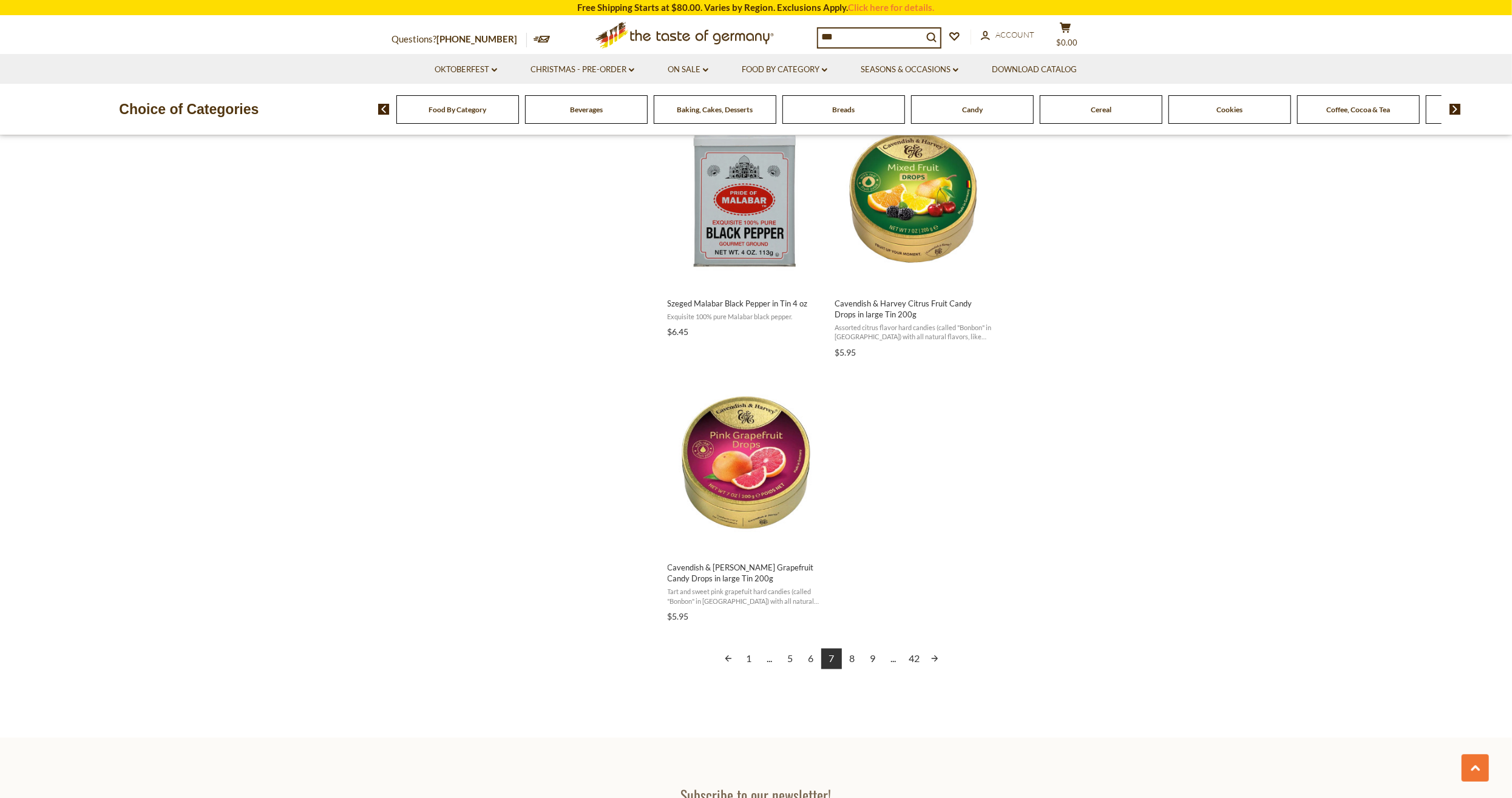
click at [934, 659] on link "Next page" at bounding box center [934, 659] width 20 height 20
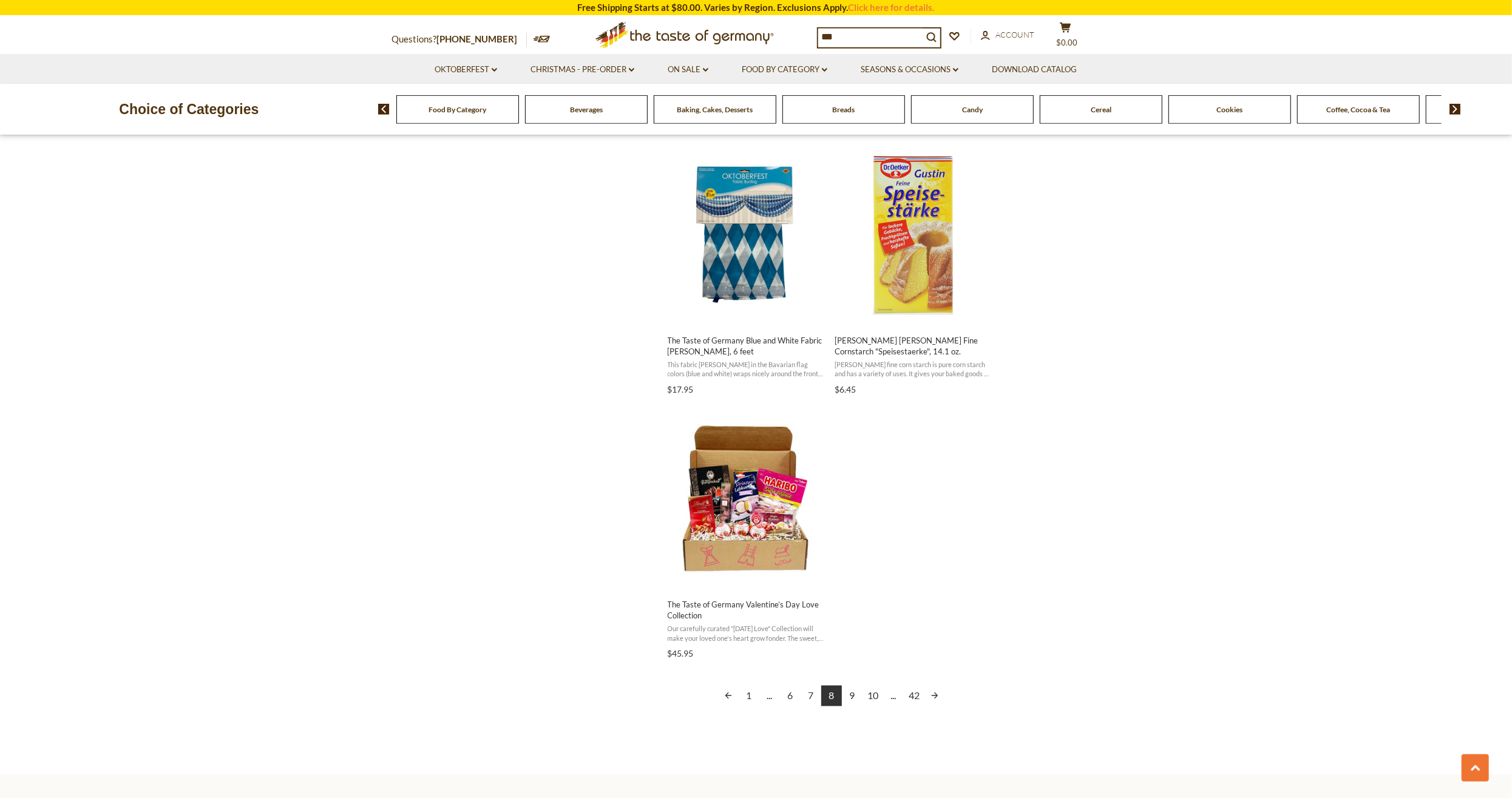
scroll to position [1893, 0]
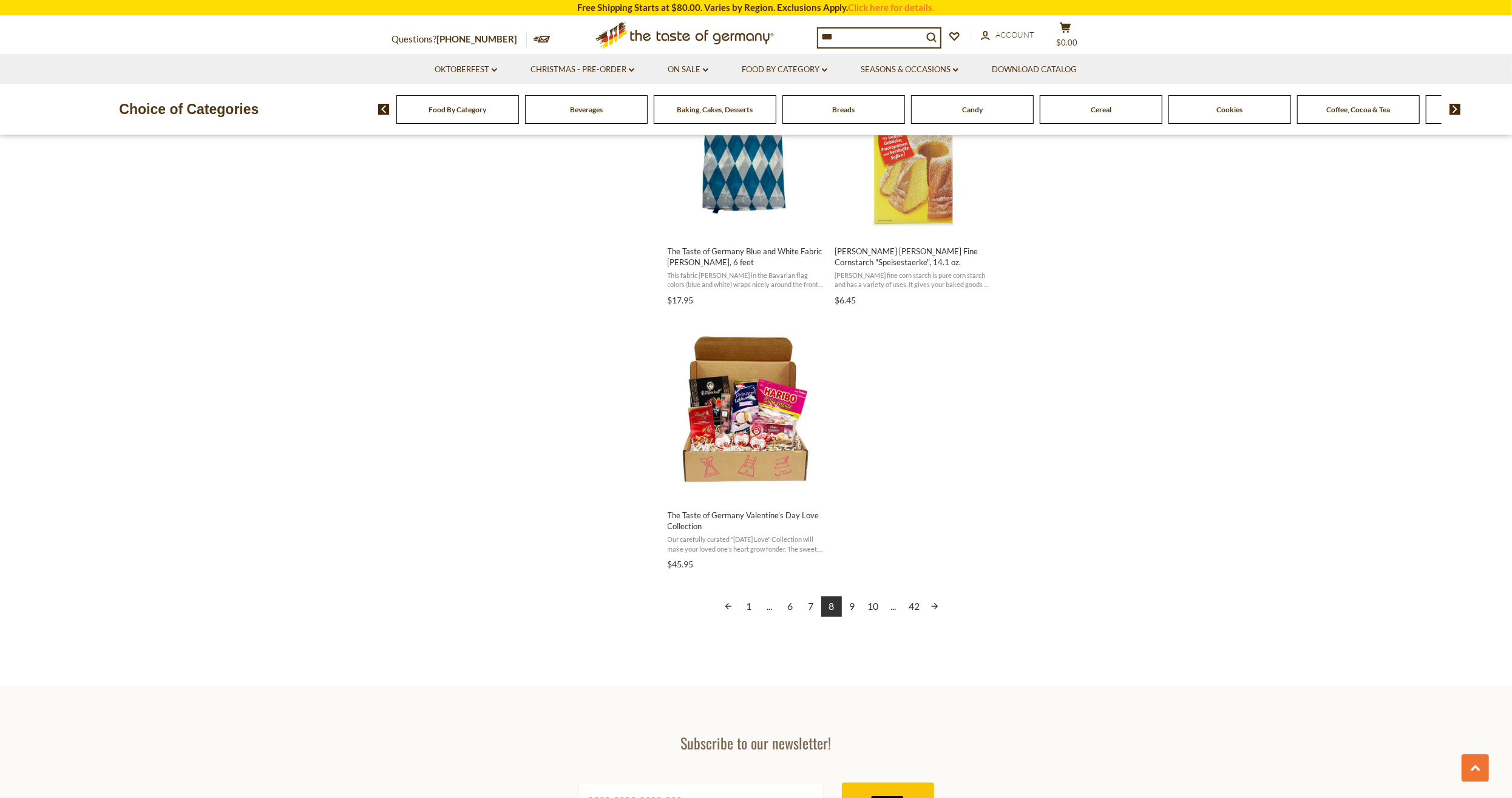
click at [937, 600] on link "Next page" at bounding box center [934, 606] width 20 height 20
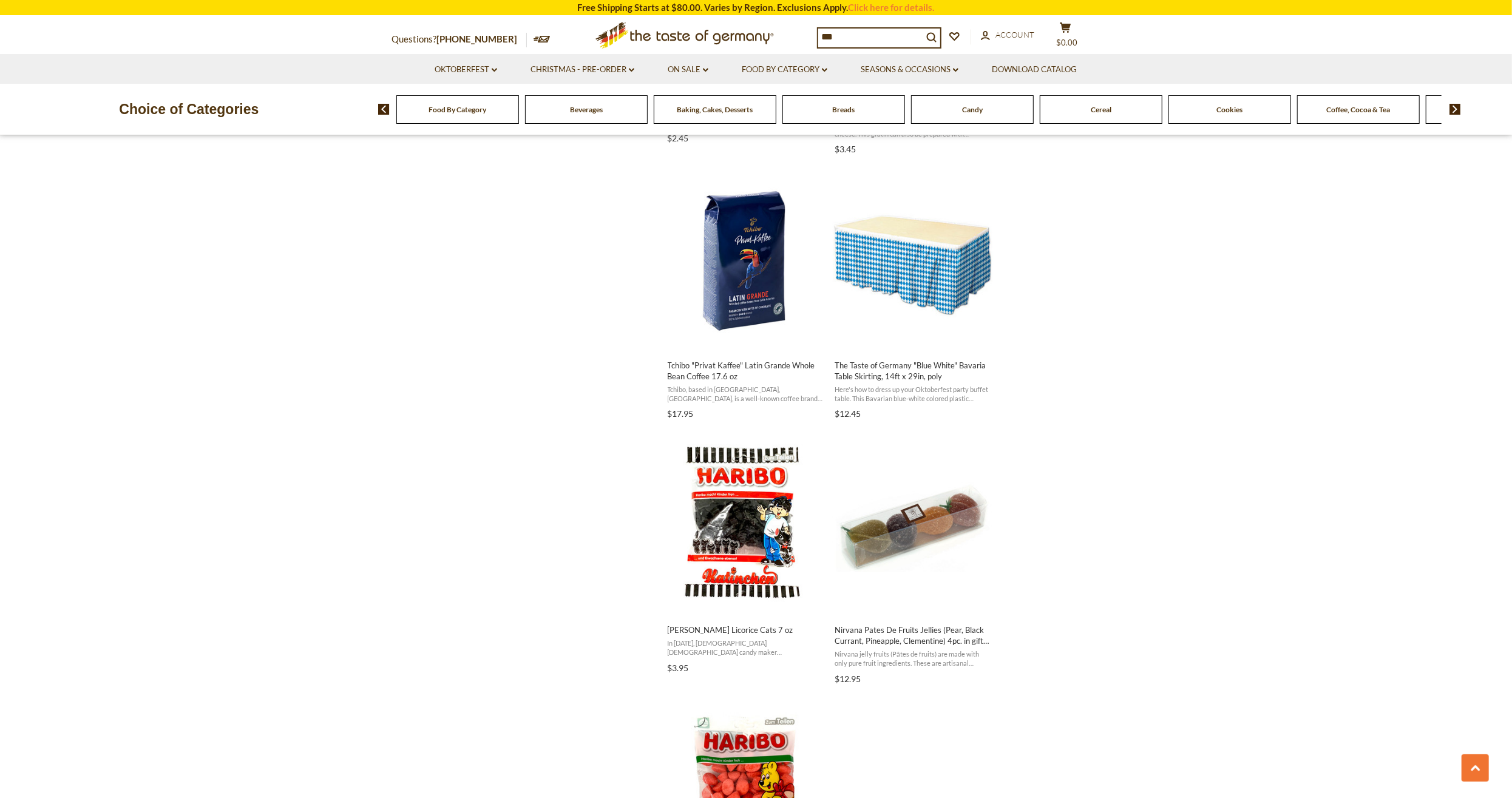
scroll to position [1767, 0]
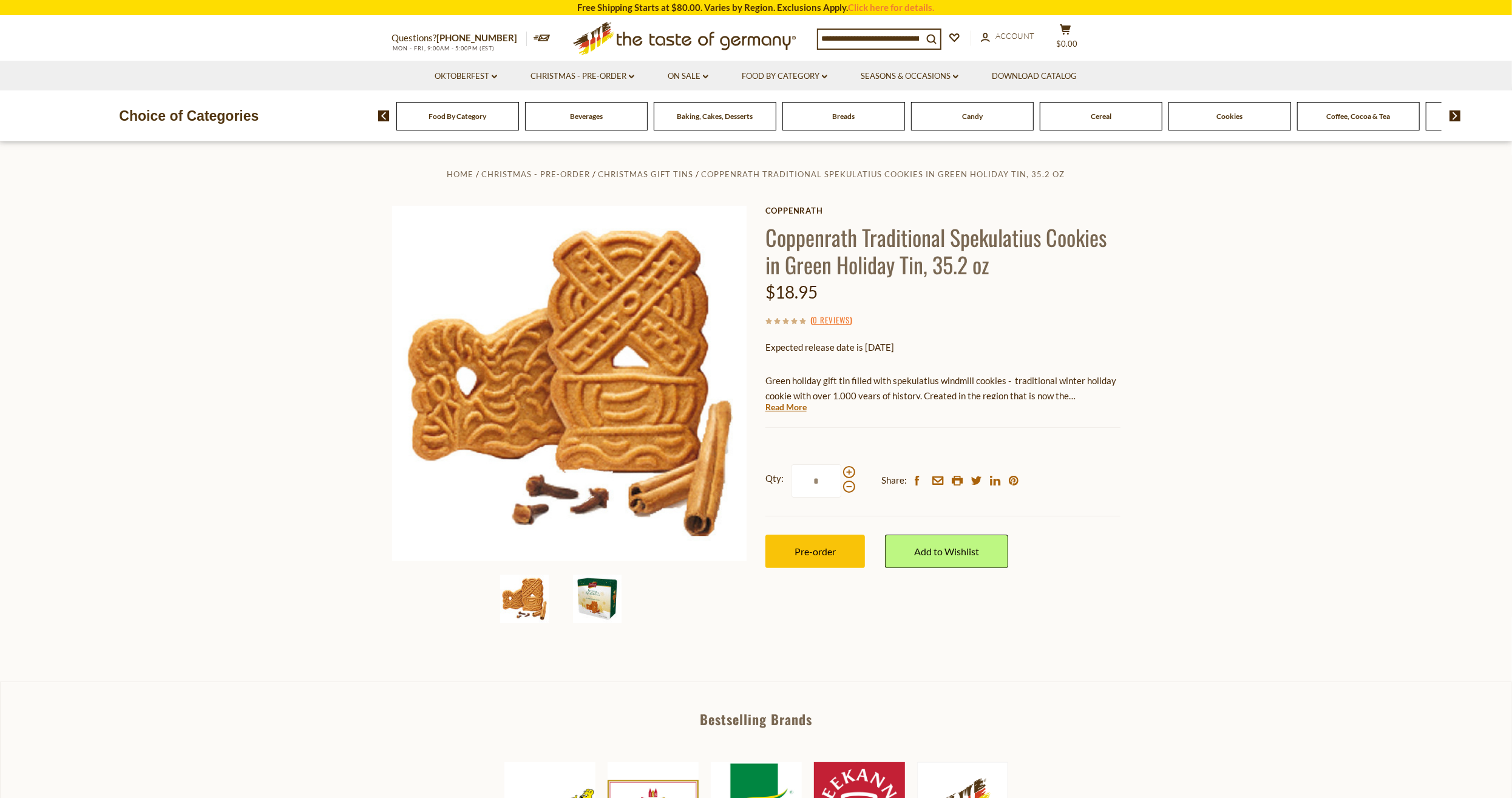
click at [614, 592] on img at bounding box center [597, 599] width 48 height 48
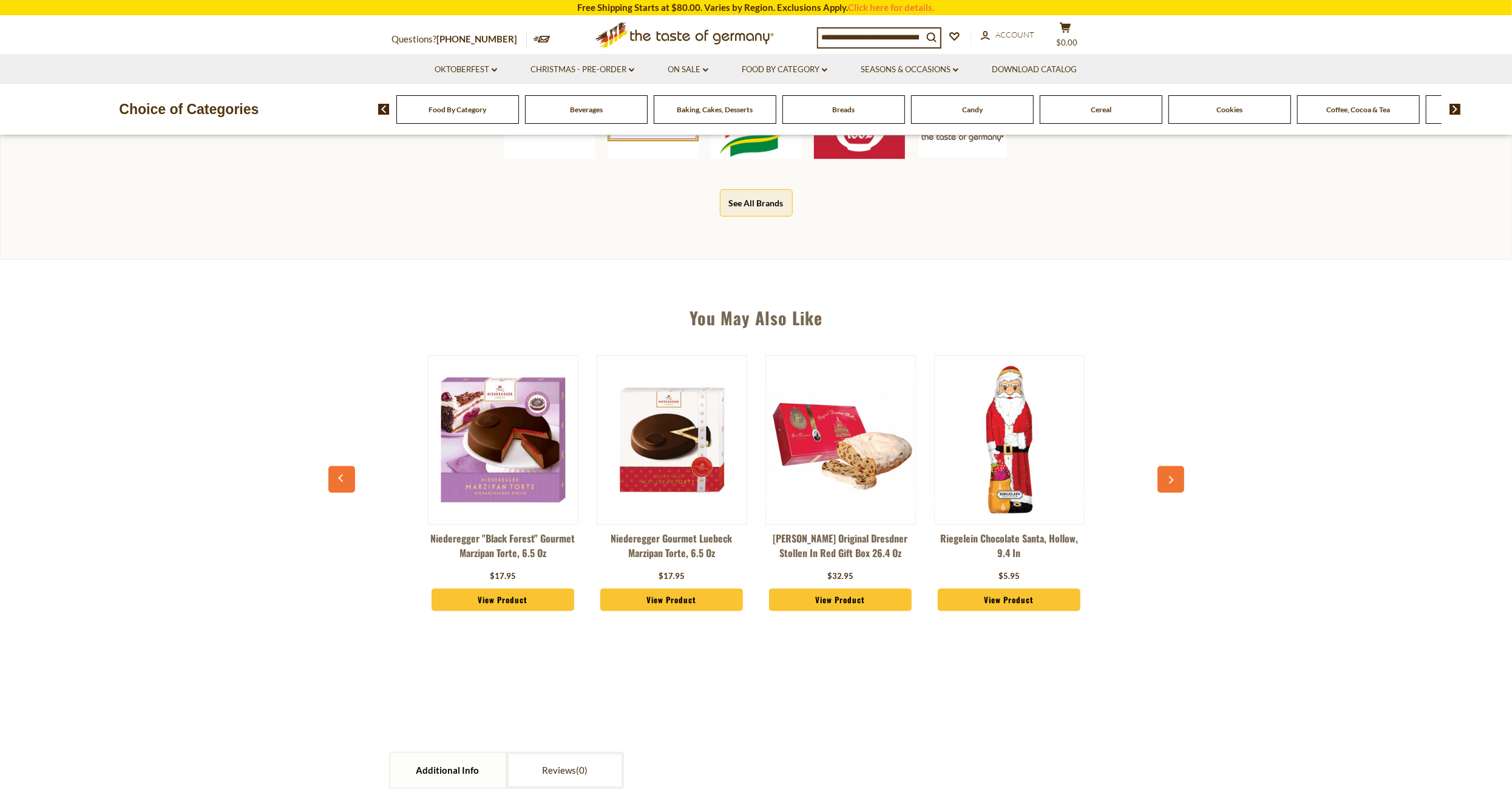
scroll to position [883, 0]
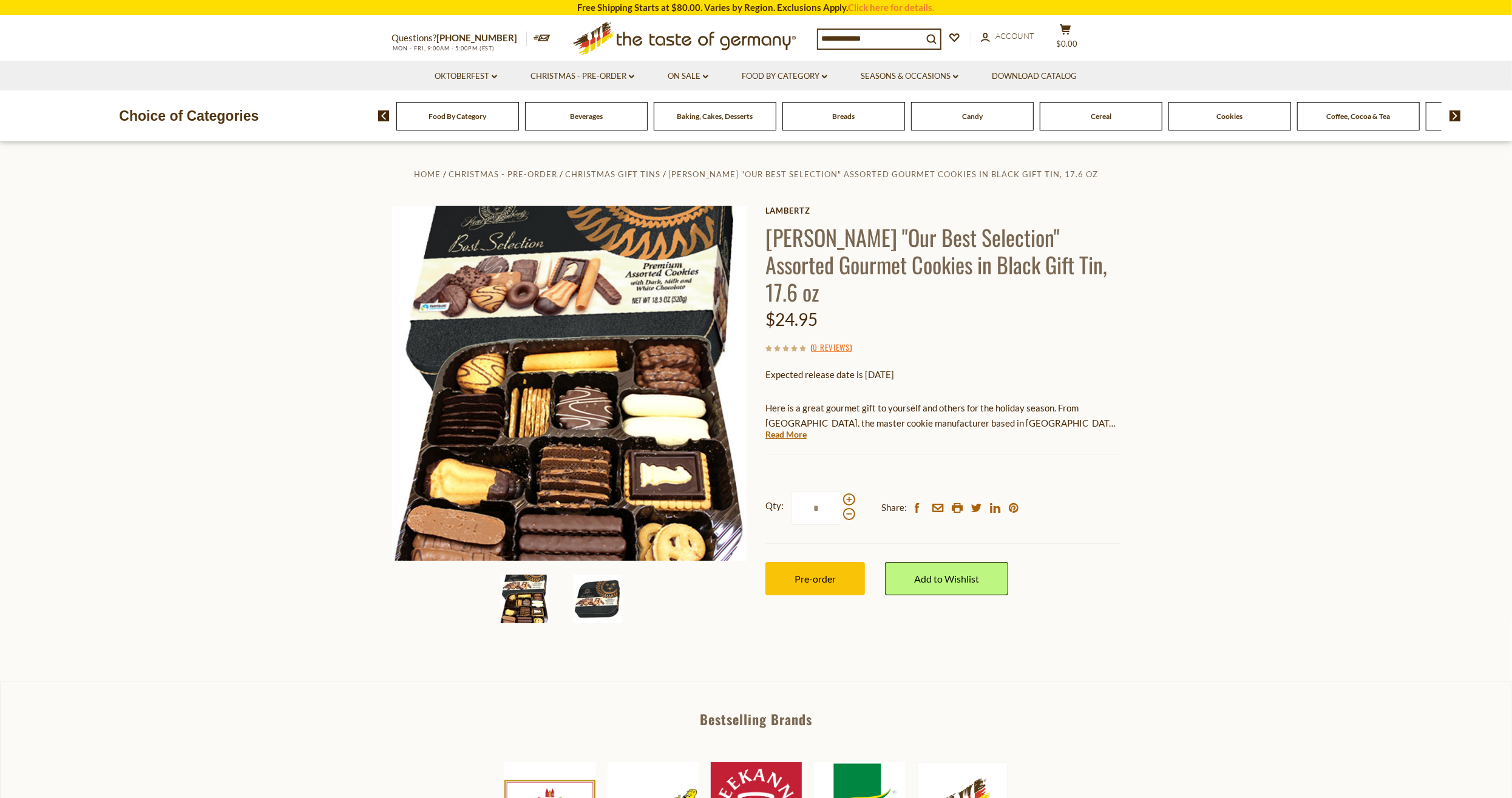
click at [605, 596] on img at bounding box center [597, 599] width 48 height 48
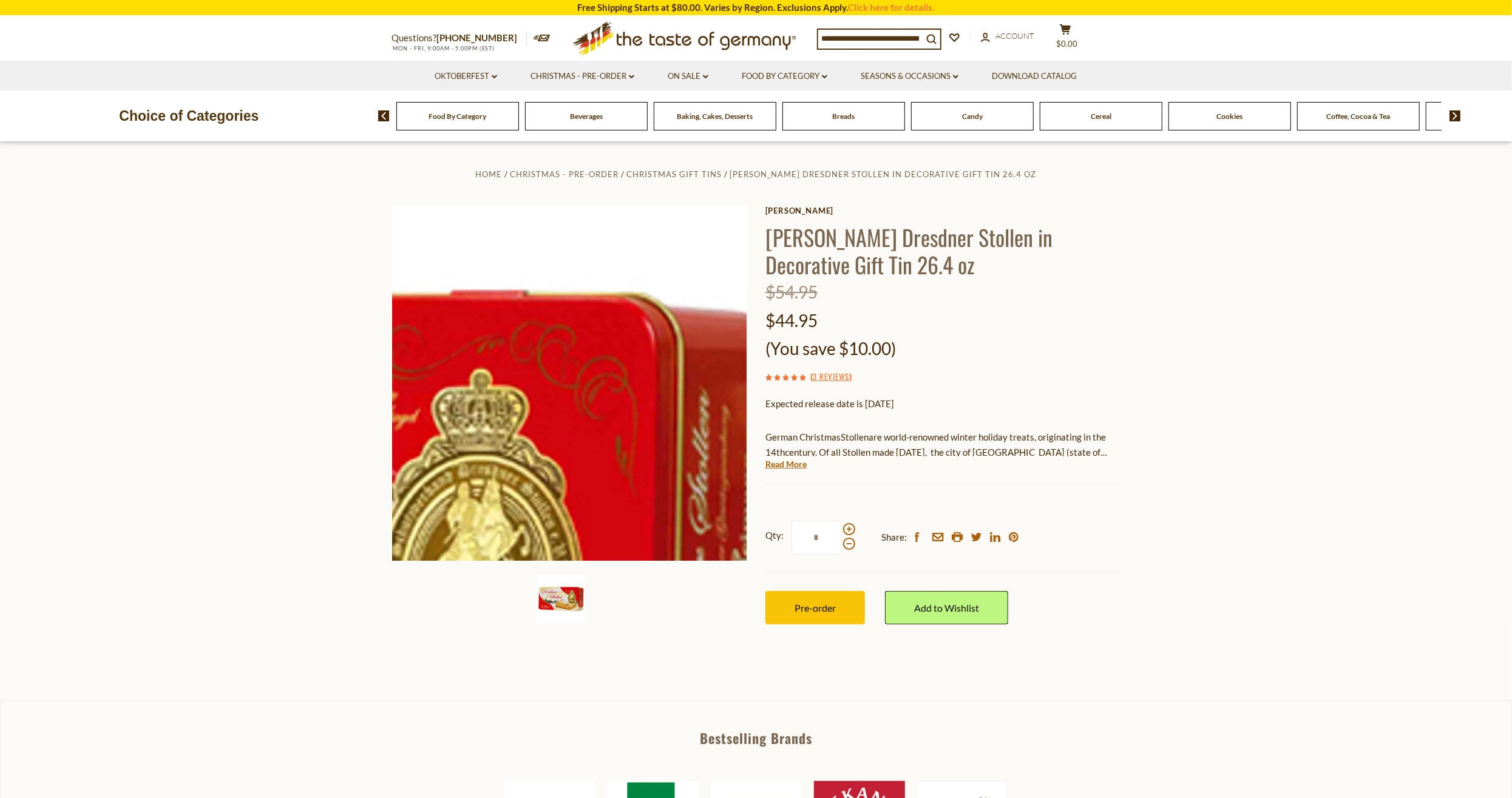
click at [719, 298] on img at bounding box center [569, 382] width 355 height 355
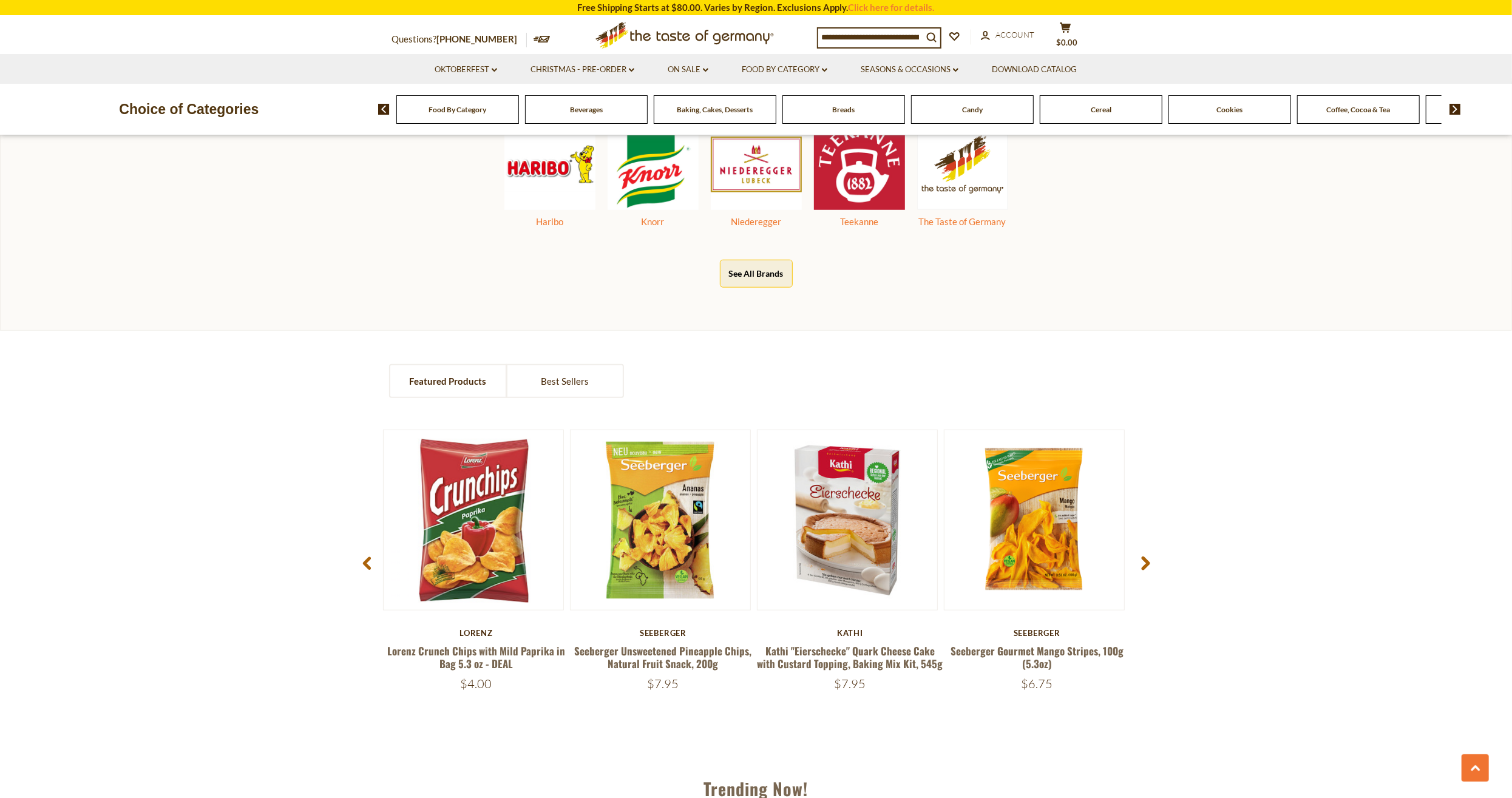
scroll to position [567, 0]
